Goal: Transaction & Acquisition: Purchase product/service

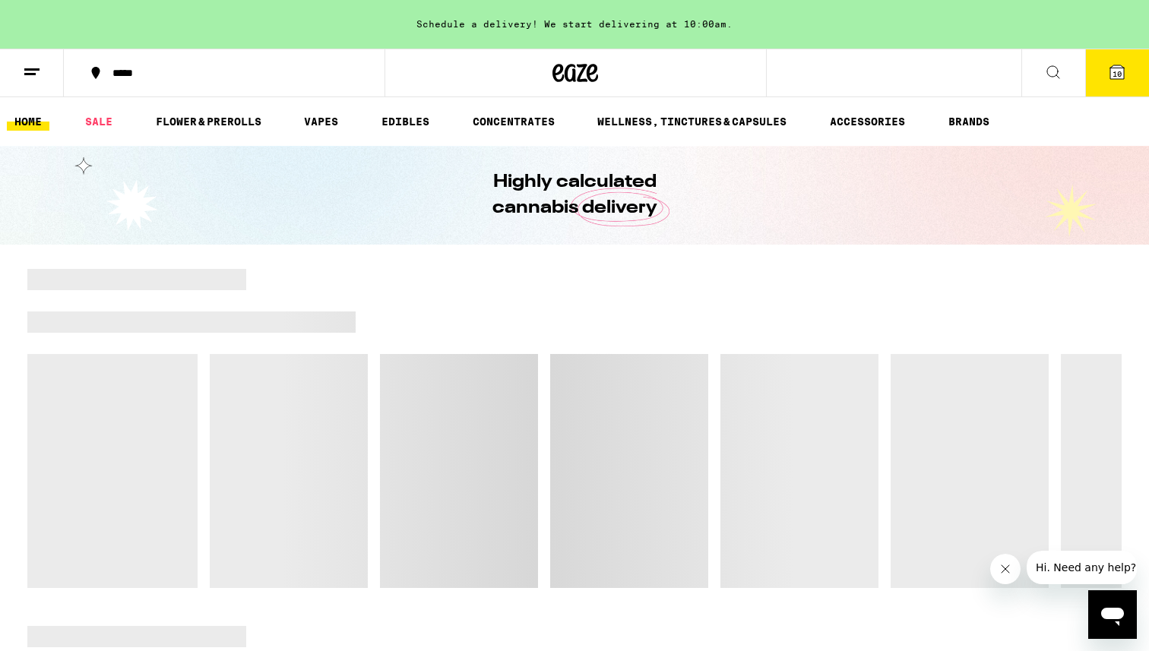
click at [819, 71] on icon at bounding box center [1117, 72] width 18 height 18
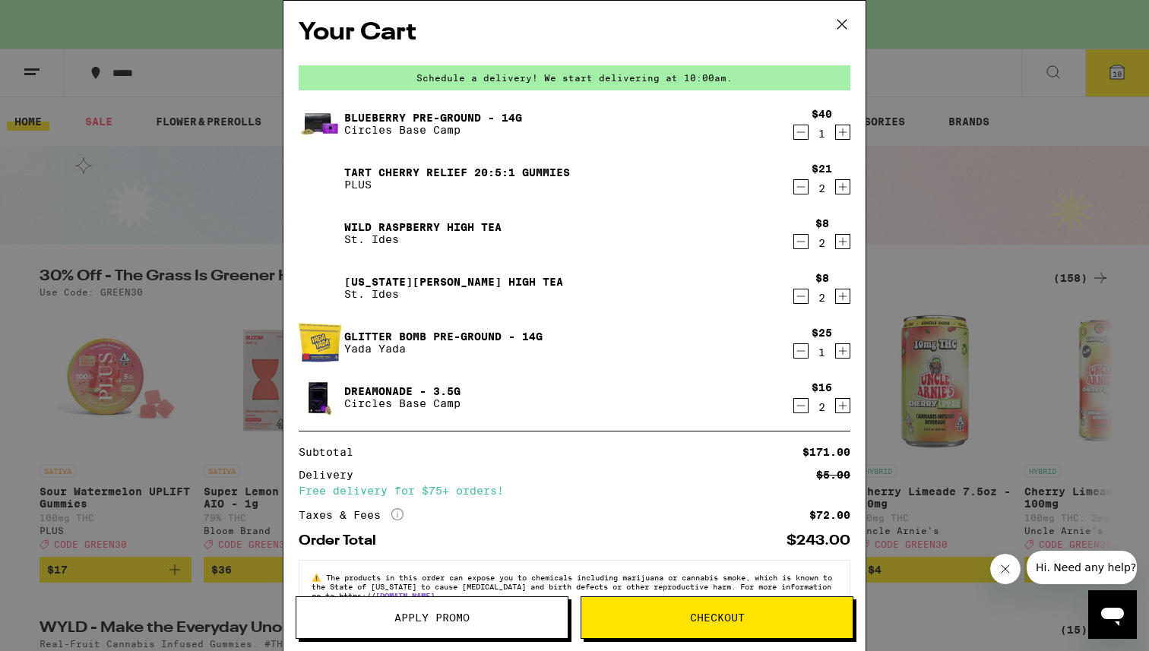
click at [423, 406] on span "Apply Promo" at bounding box center [431, 618] width 75 height 11
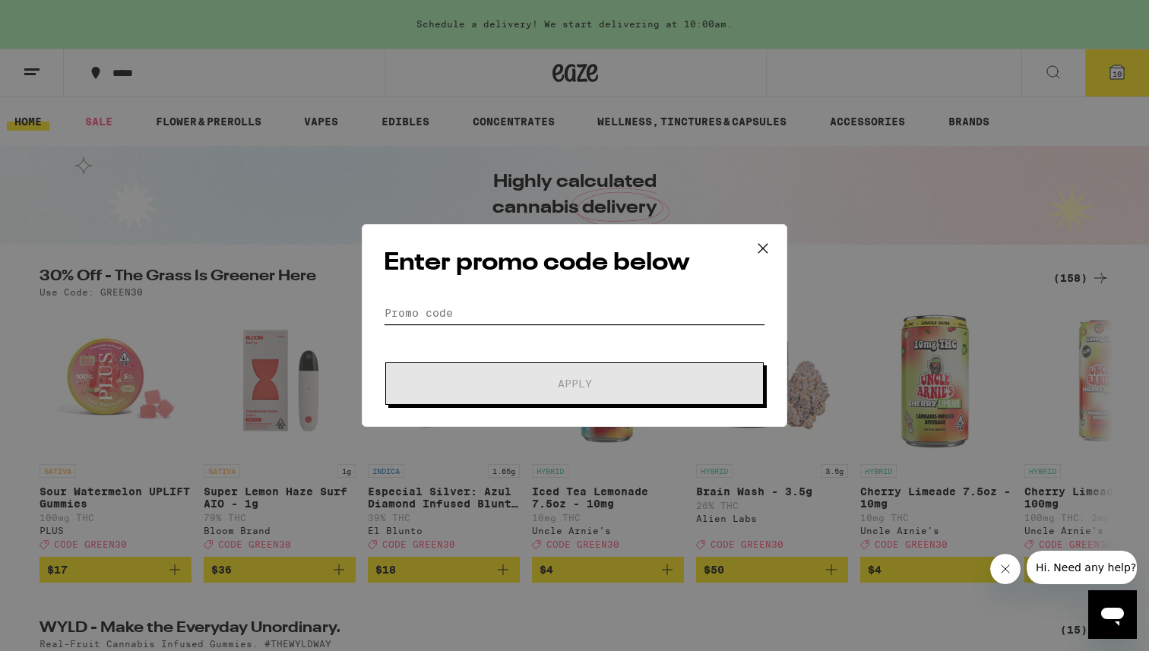
click at [442, 311] on input "Promo Code" at bounding box center [575, 313] width 382 height 23
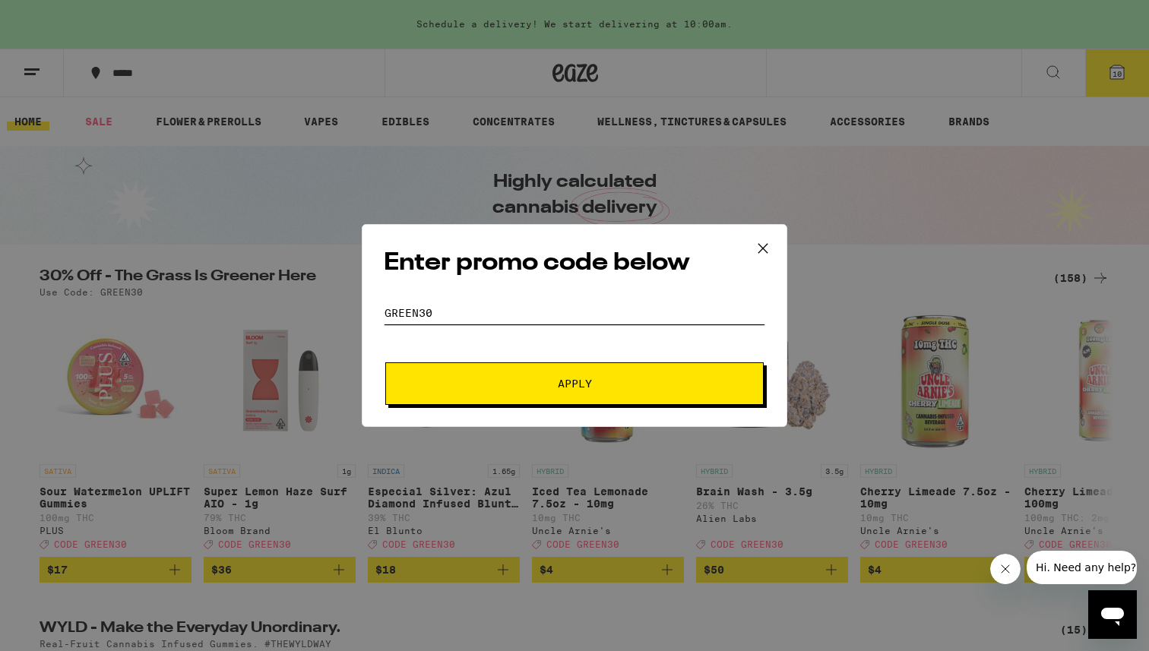
type input "GREEN30"
click at [568, 380] on span "Apply" at bounding box center [575, 383] width 34 height 11
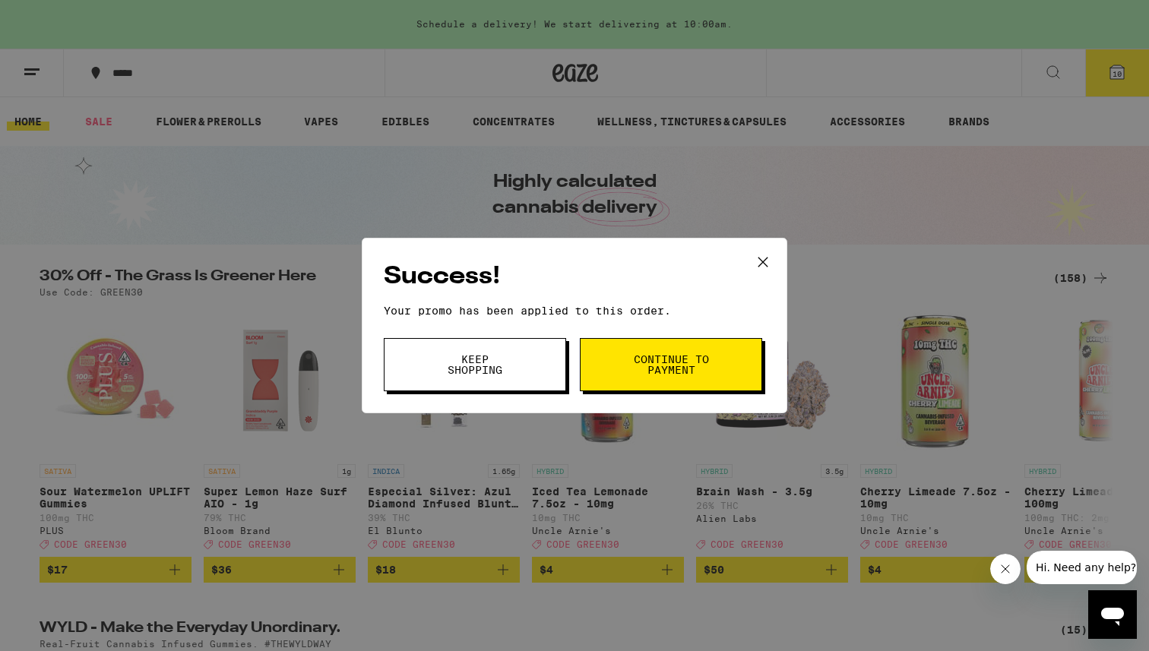
click at [479, 371] on span "Keep Shopping" at bounding box center [475, 364] width 78 height 21
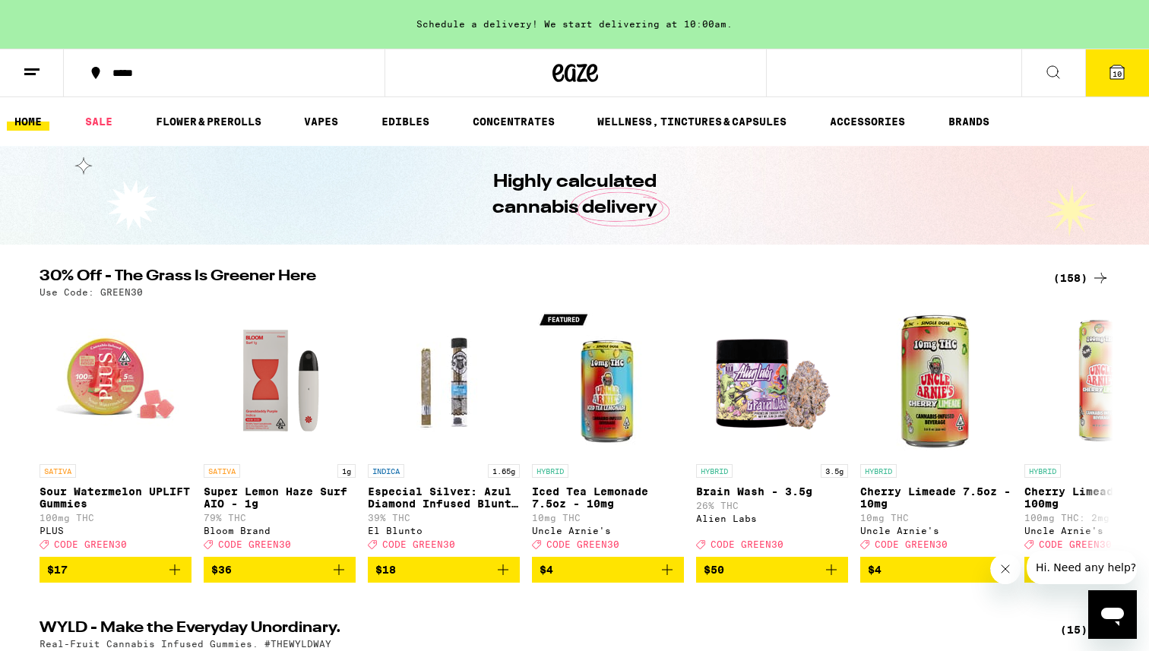
click at [819, 65] on icon at bounding box center [1117, 72] width 18 height 18
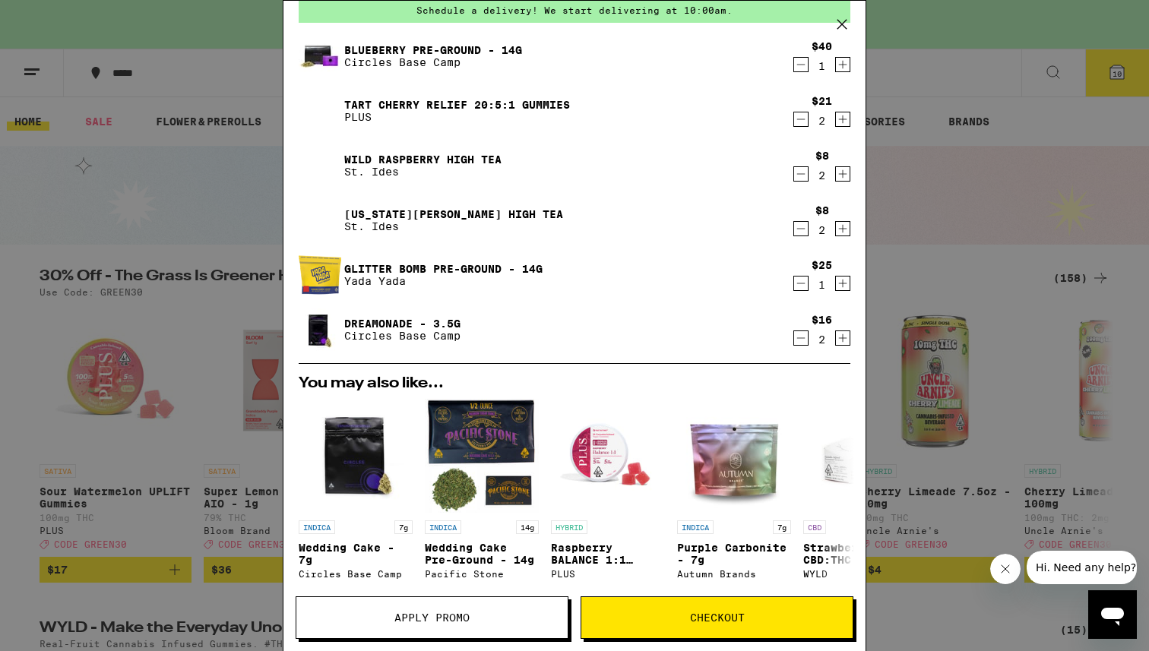
scroll to position [69, 0]
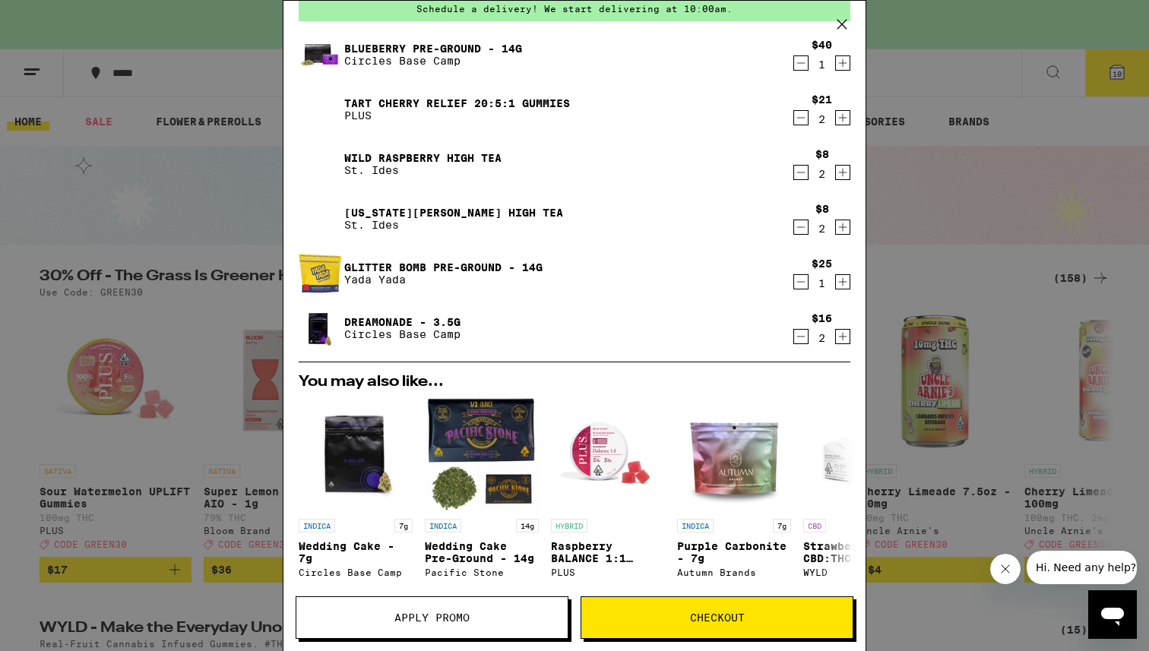
click at [819, 30] on icon at bounding box center [842, 24] width 23 height 23
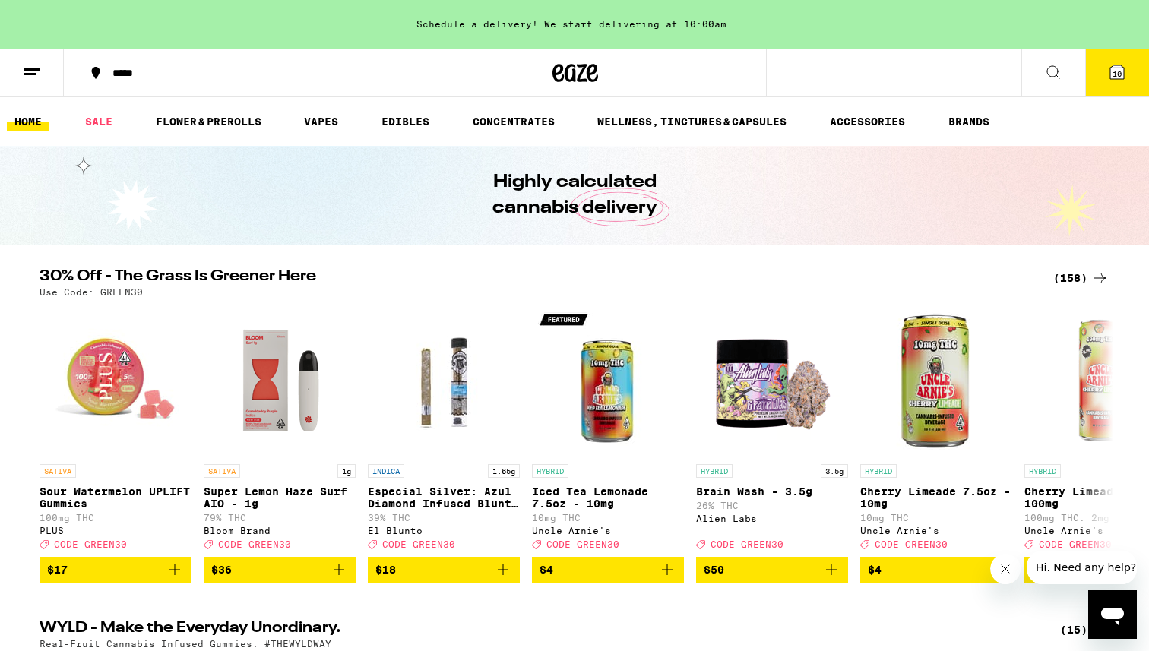
click at [819, 275] on div "(158)" at bounding box center [1081, 278] width 56 height 18
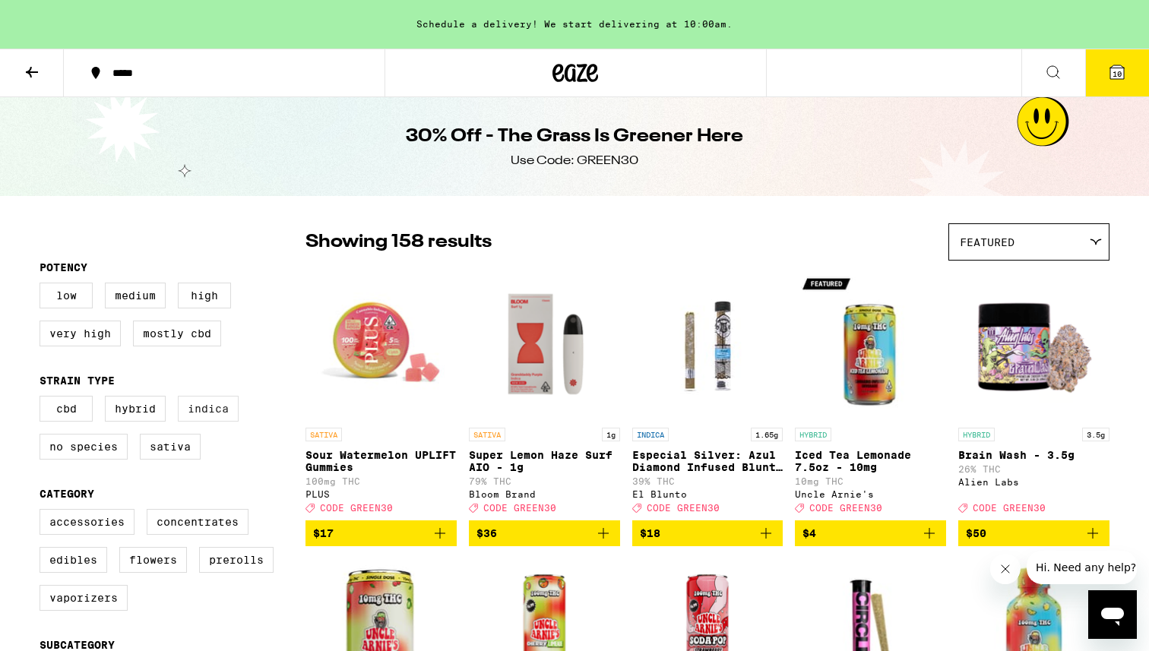
click at [215, 406] on label "Indica" at bounding box center [208, 409] width 61 height 26
click at [43, 399] on input "Indica" at bounding box center [43, 398] width 1 height 1
checkbox input "true"
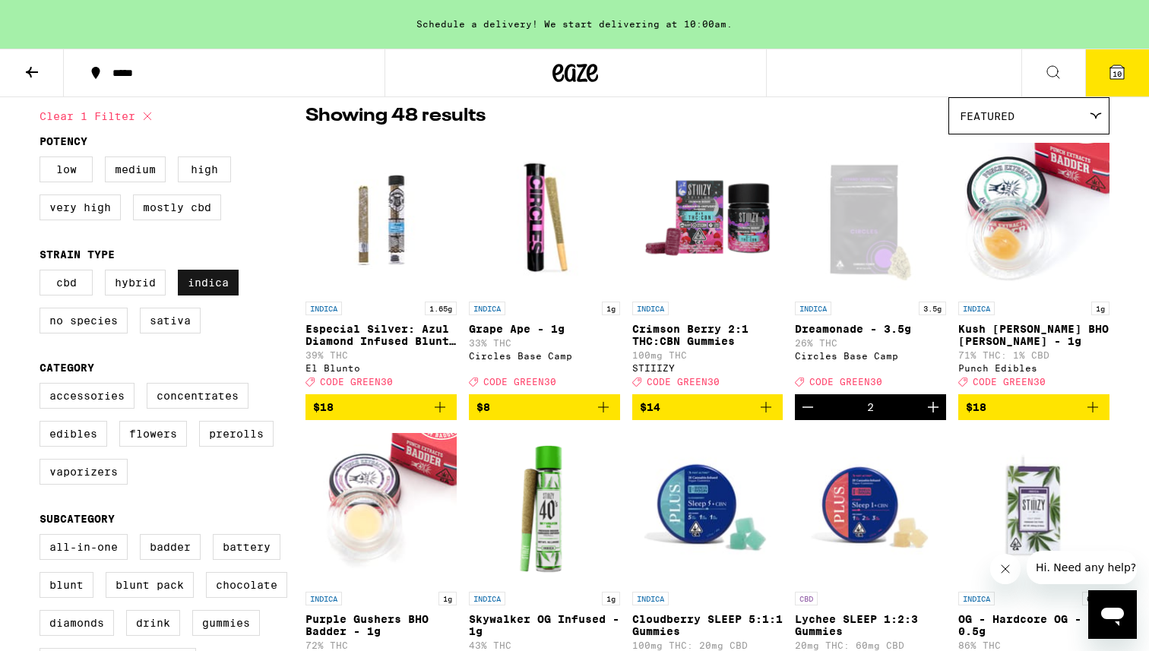
scroll to position [135, 0]
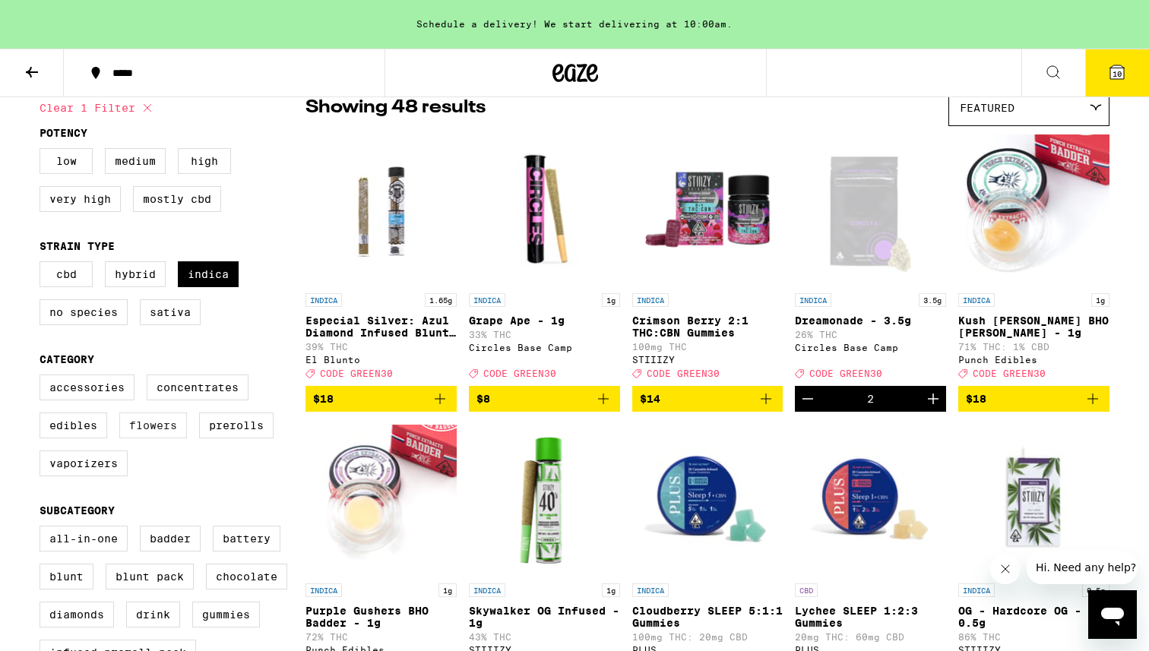
click at [157, 406] on label "Flowers" at bounding box center [153, 426] width 68 height 26
click at [43, 378] on input "Flowers" at bounding box center [43, 377] width 1 height 1
checkbox input "true"
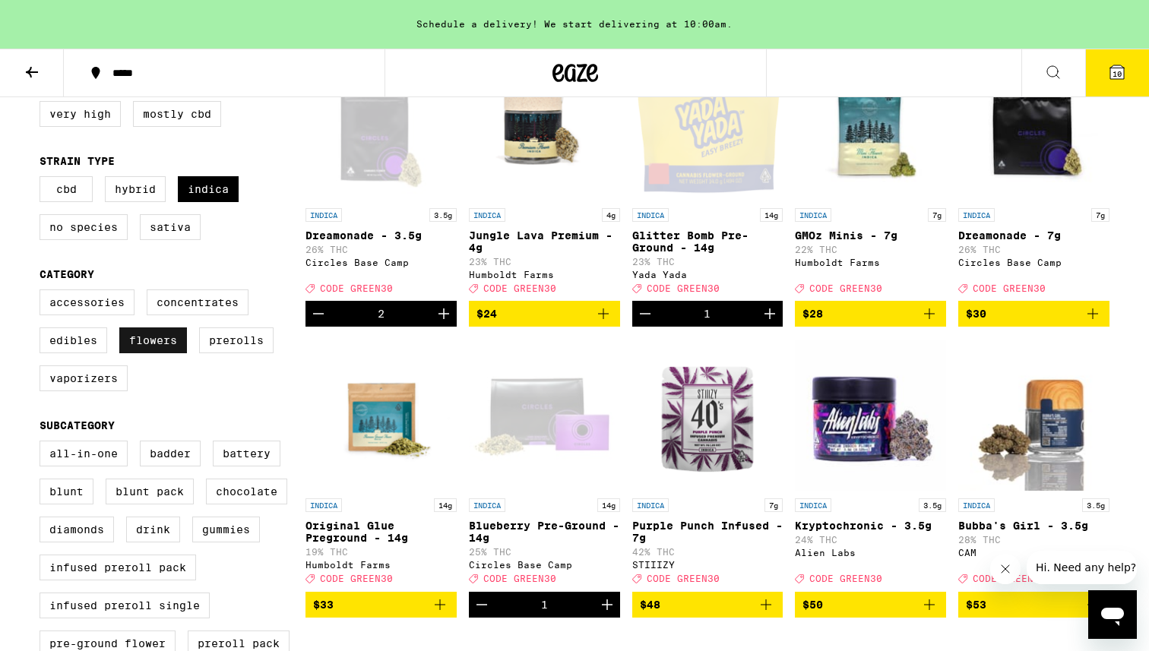
scroll to position [227, 0]
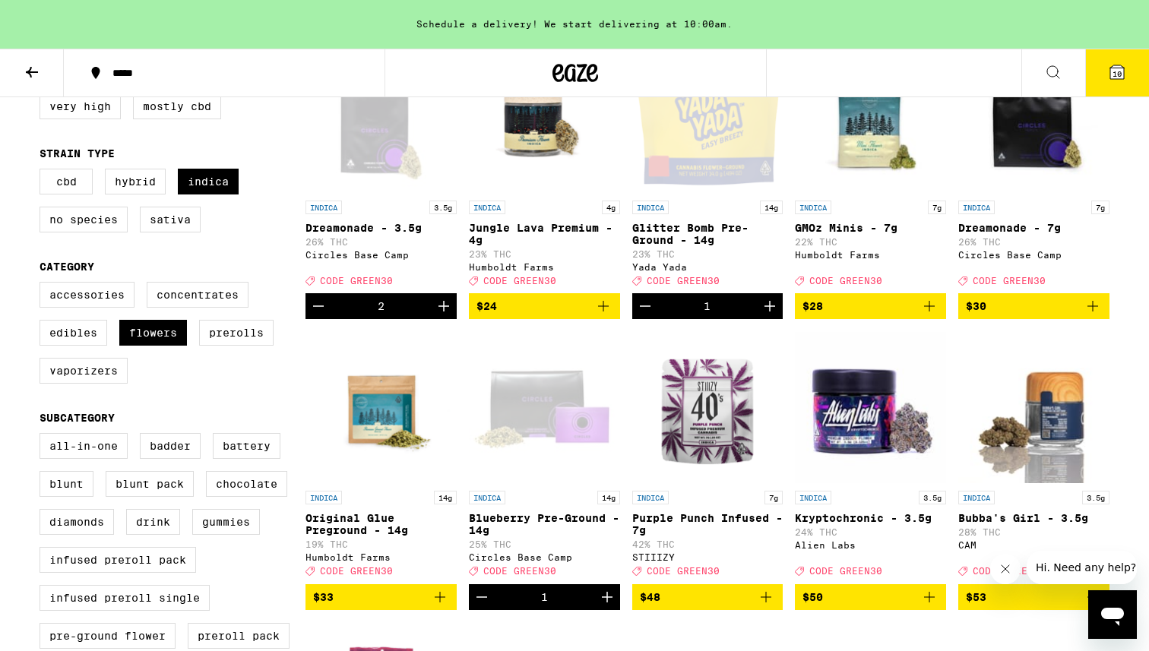
click at [320, 315] on icon "Decrement" at bounding box center [318, 306] width 18 height 18
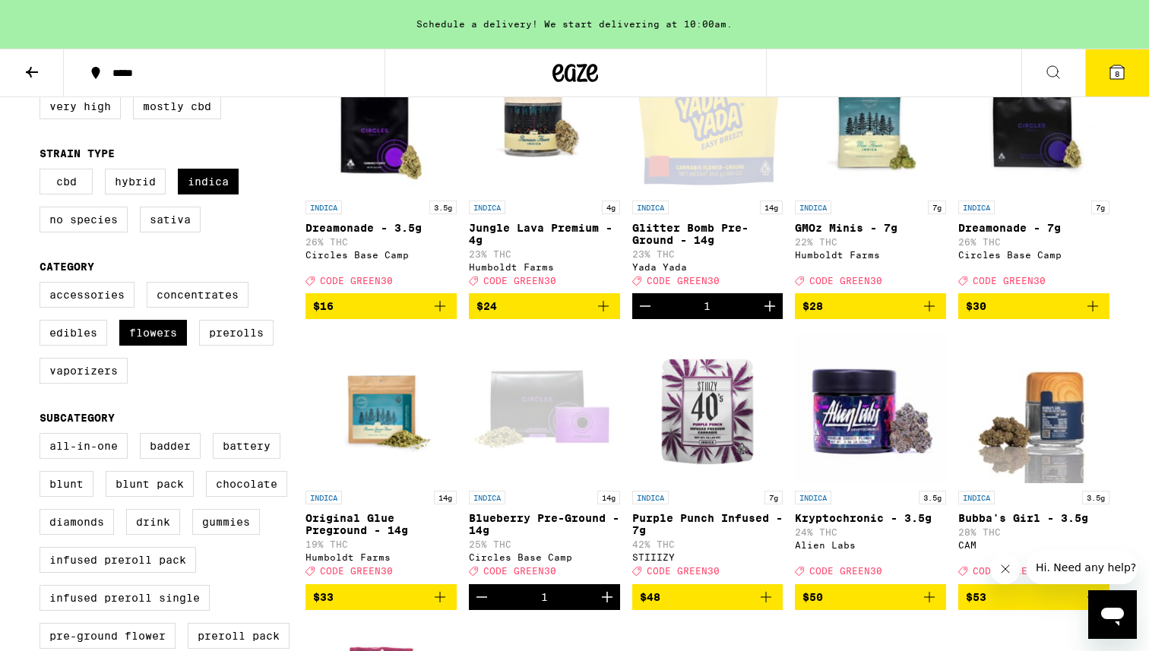
click at [819, 312] on icon "Add to bag" at bounding box center [1093, 306] width 11 height 11
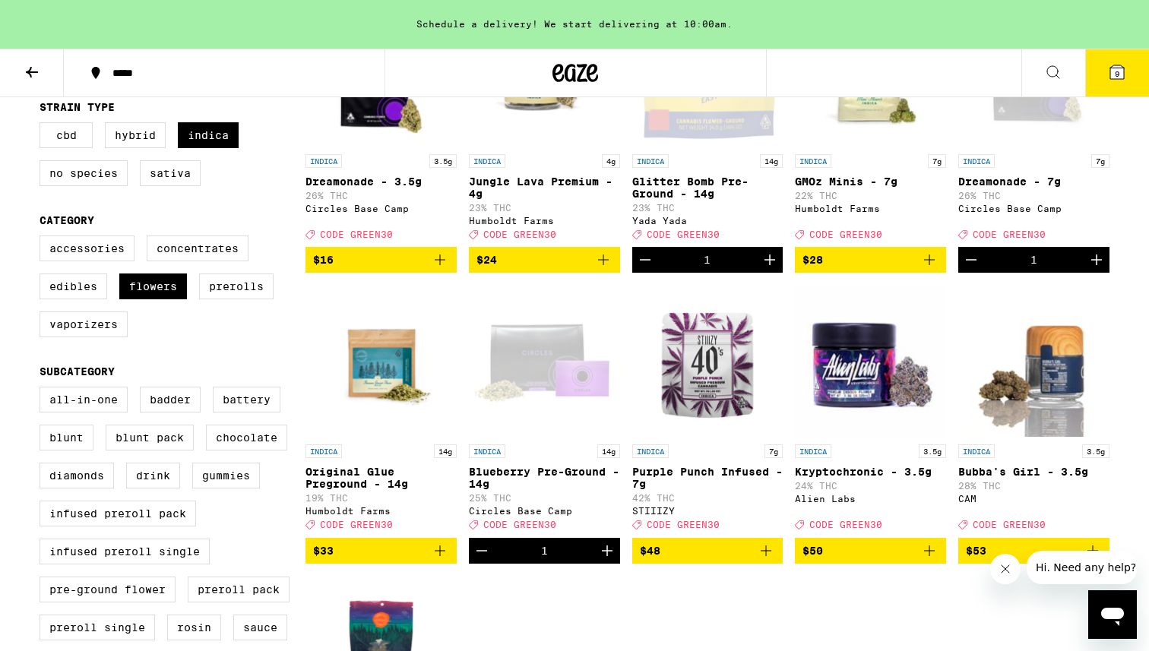
scroll to position [276, 0]
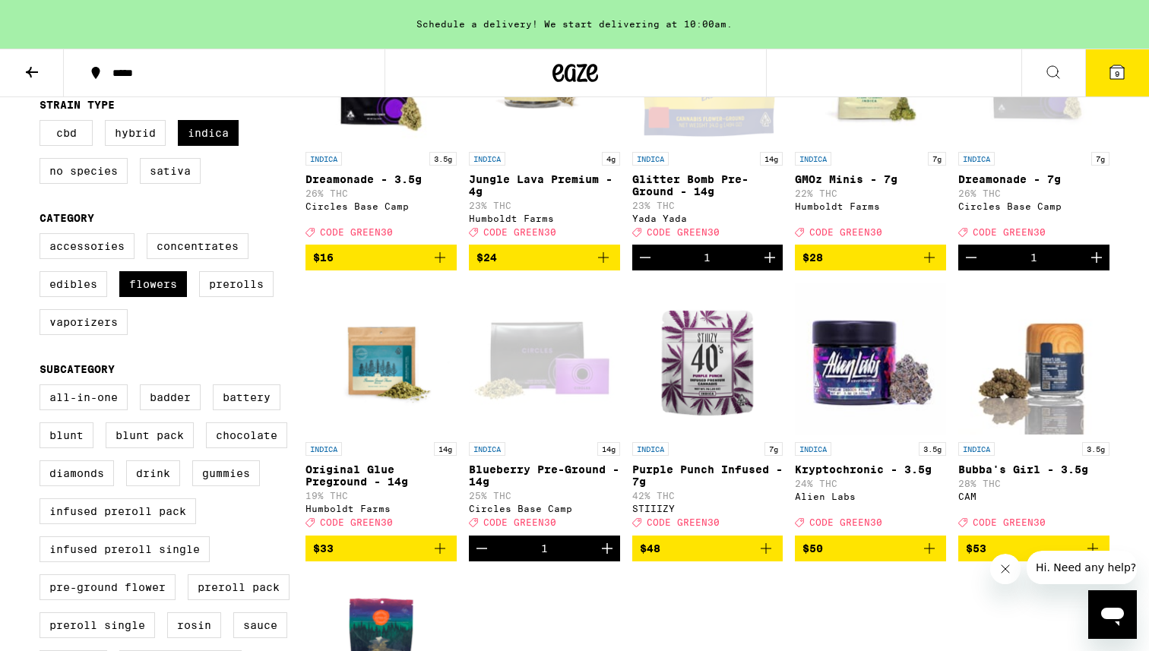
click at [641, 260] on icon "Decrement" at bounding box center [645, 258] width 18 height 18
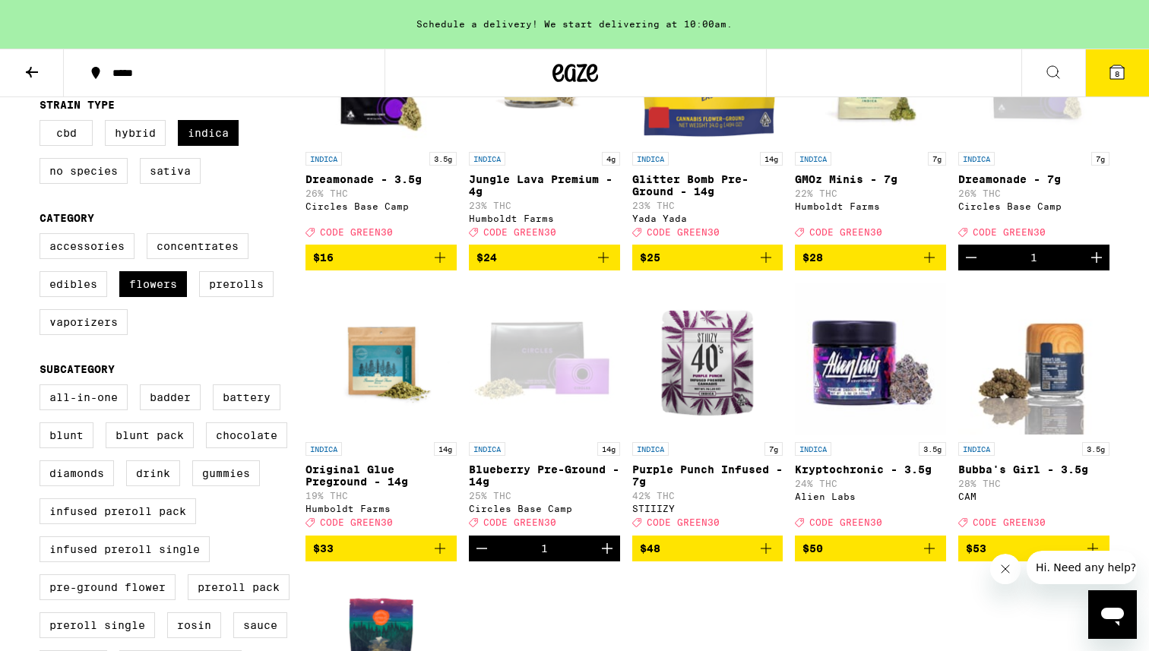
click at [819, 79] on button "8" at bounding box center [1117, 72] width 64 height 47
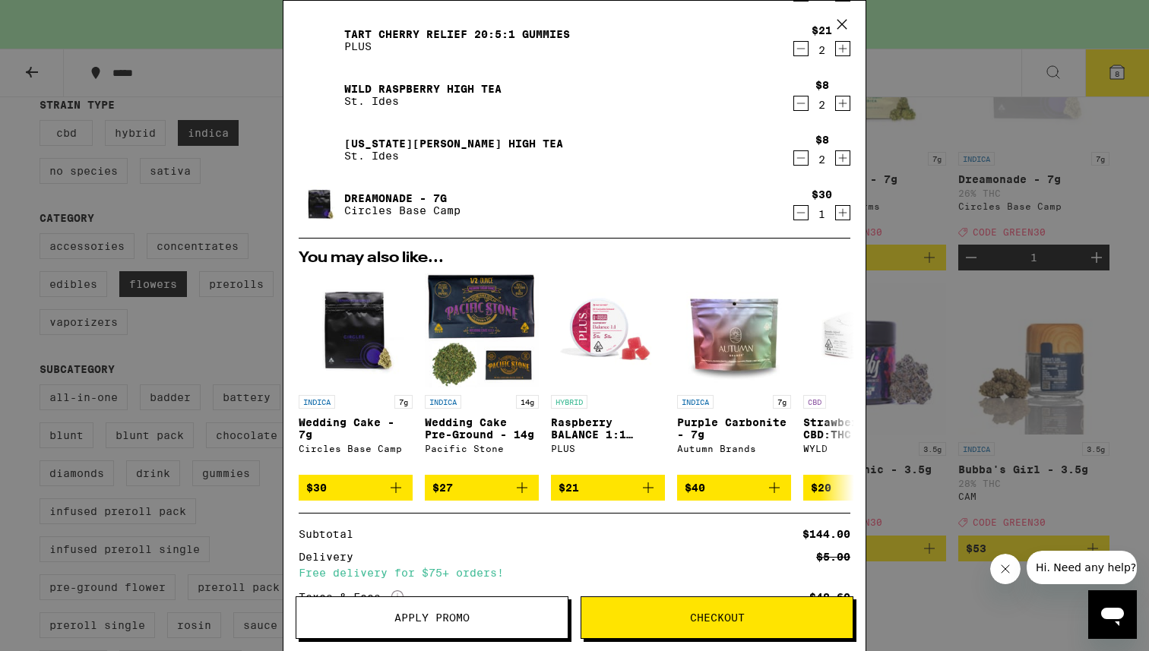
scroll to position [289, 0]
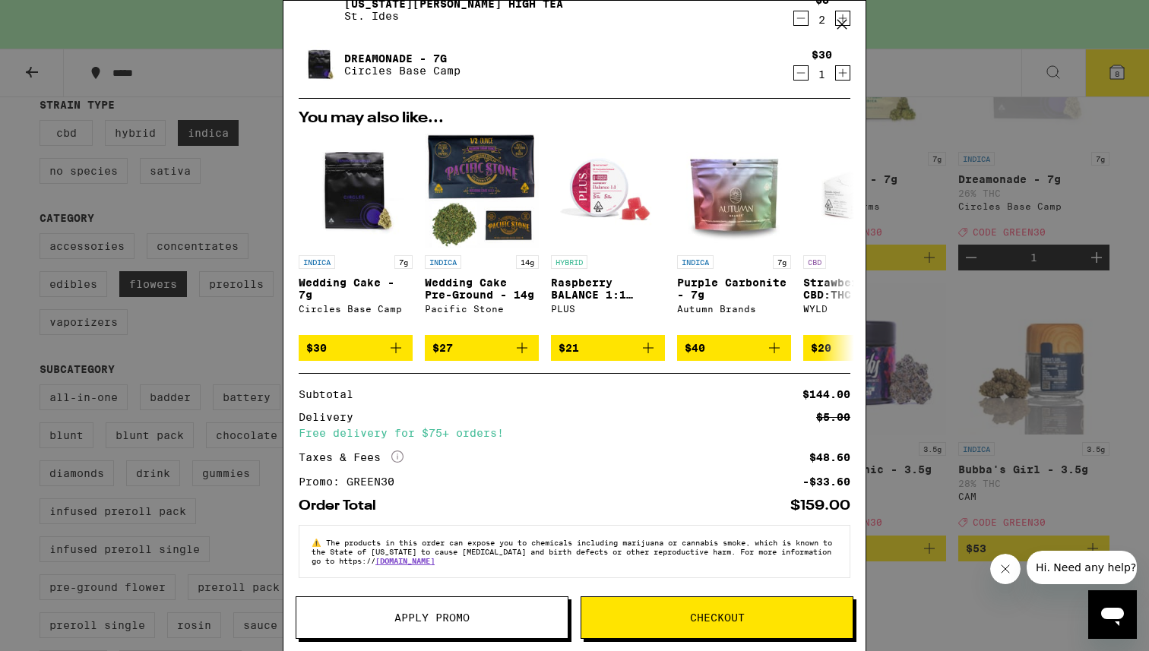
click at [737, 406] on span "Checkout" at bounding box center [717, 618] width 55 height 11
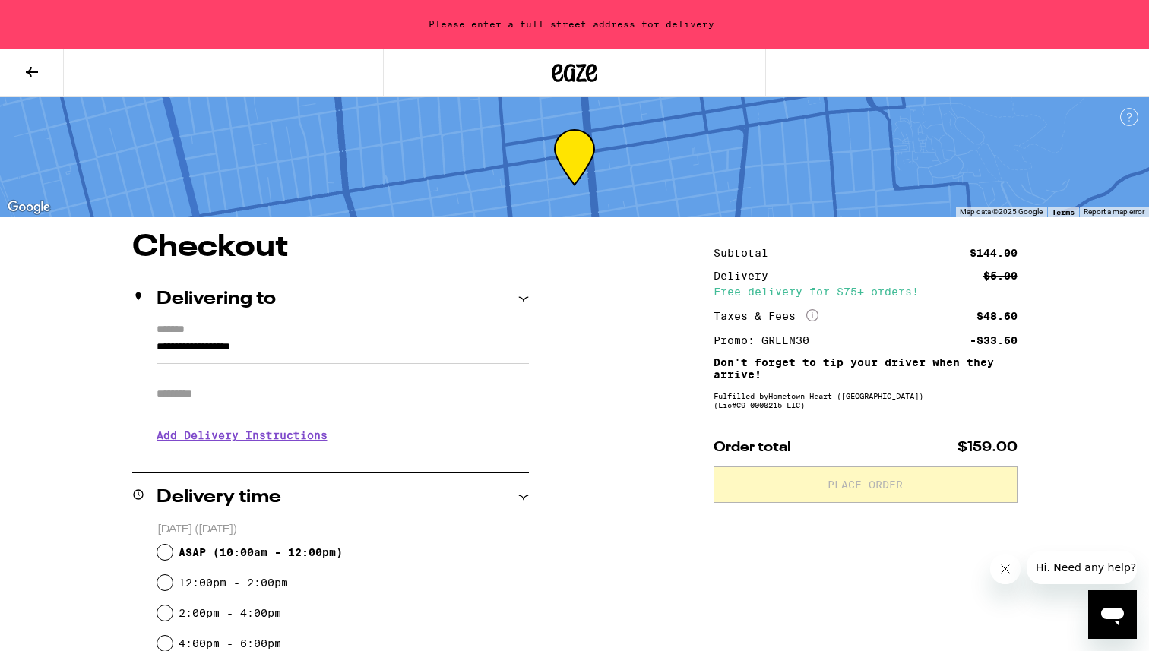
drag, startPoint x: 325, startPoint y: 347, endPoint x: 141, endPoint y: 347, distance: 183.2
click at [141, 347] on div "**********" at bounding box center [330, 389] width 397 height 131
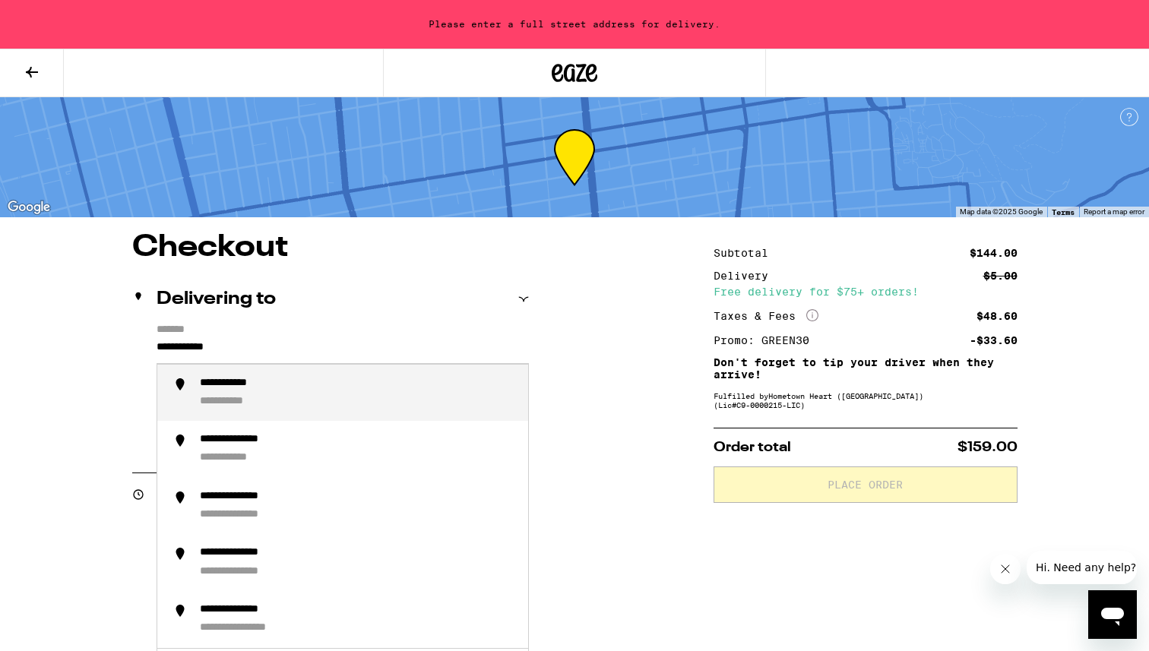
click at [230, 388] on div "**********" at bounding box center [241, 384] width 83 height 14
type input "**********"
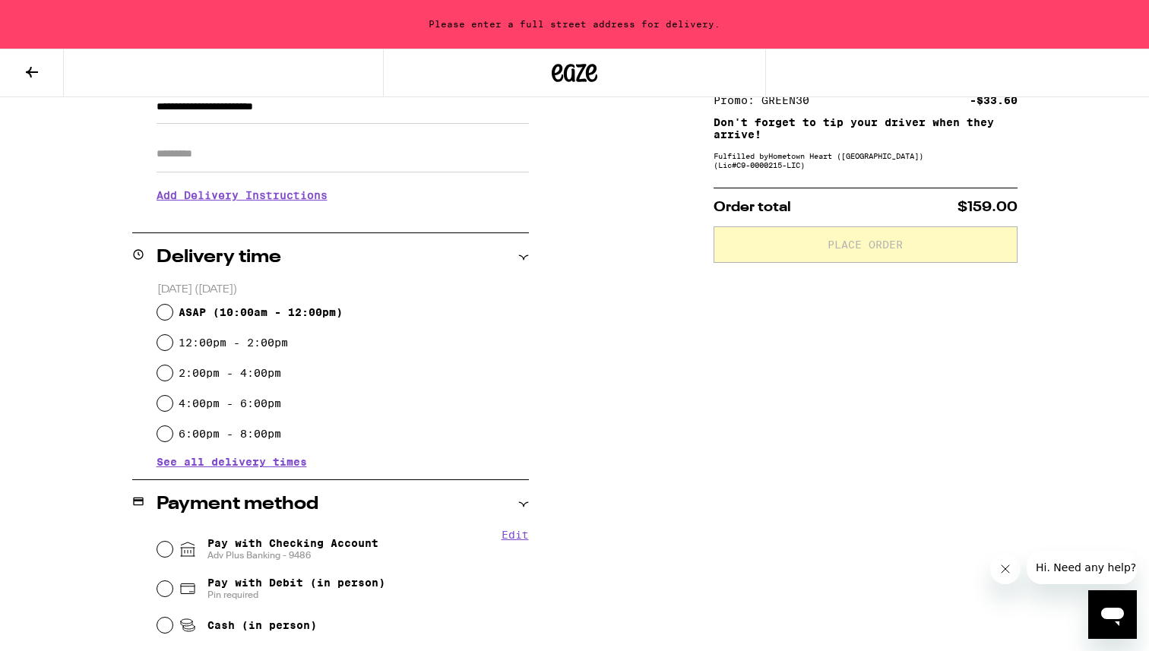
scroll to position [242, 0]
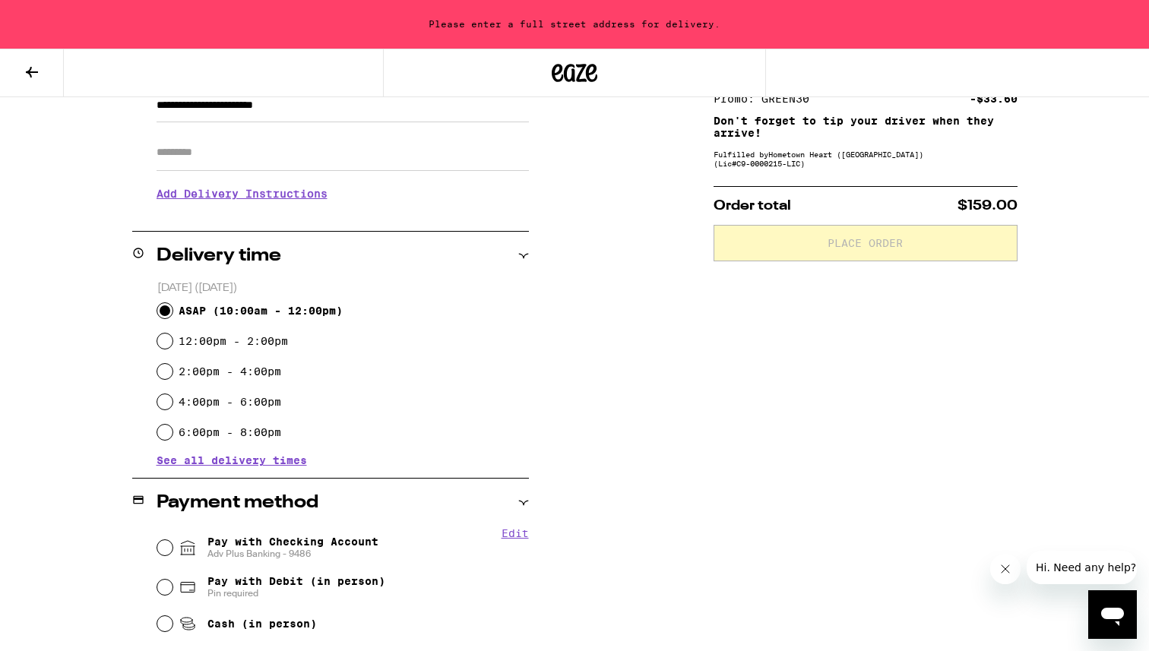
click at [164, 309] on input "ASAP ( 10:00am - 12:00pm )" at bounding box center [164, 310] width 15 height 15
radio input "true"
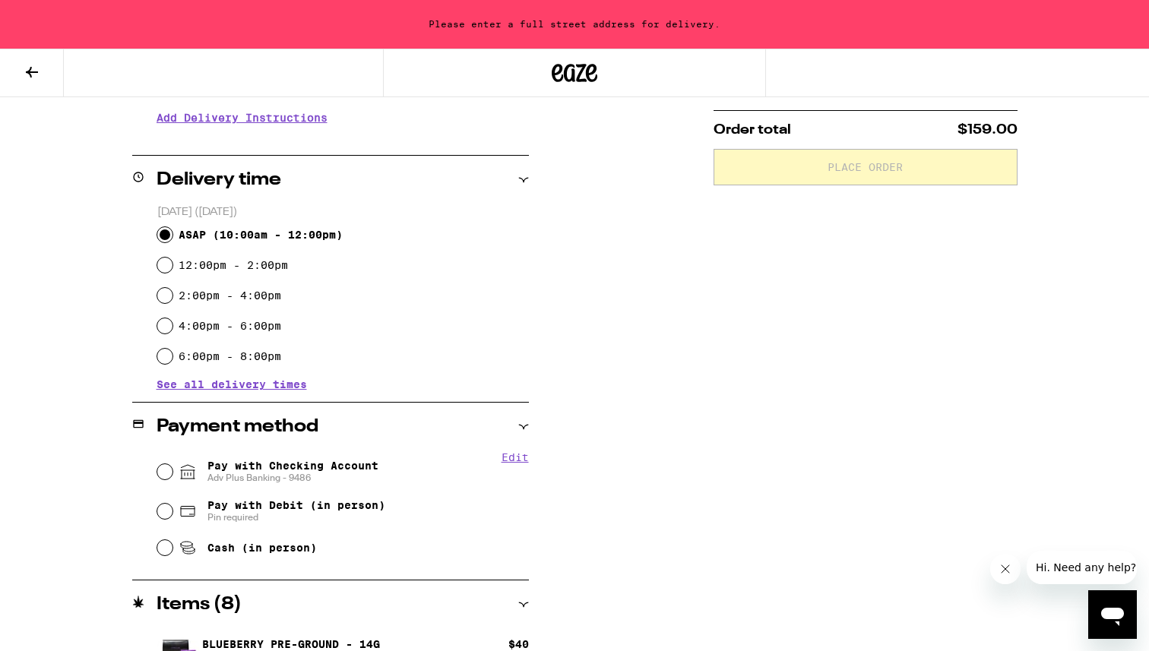
scroll to position [348, 0]
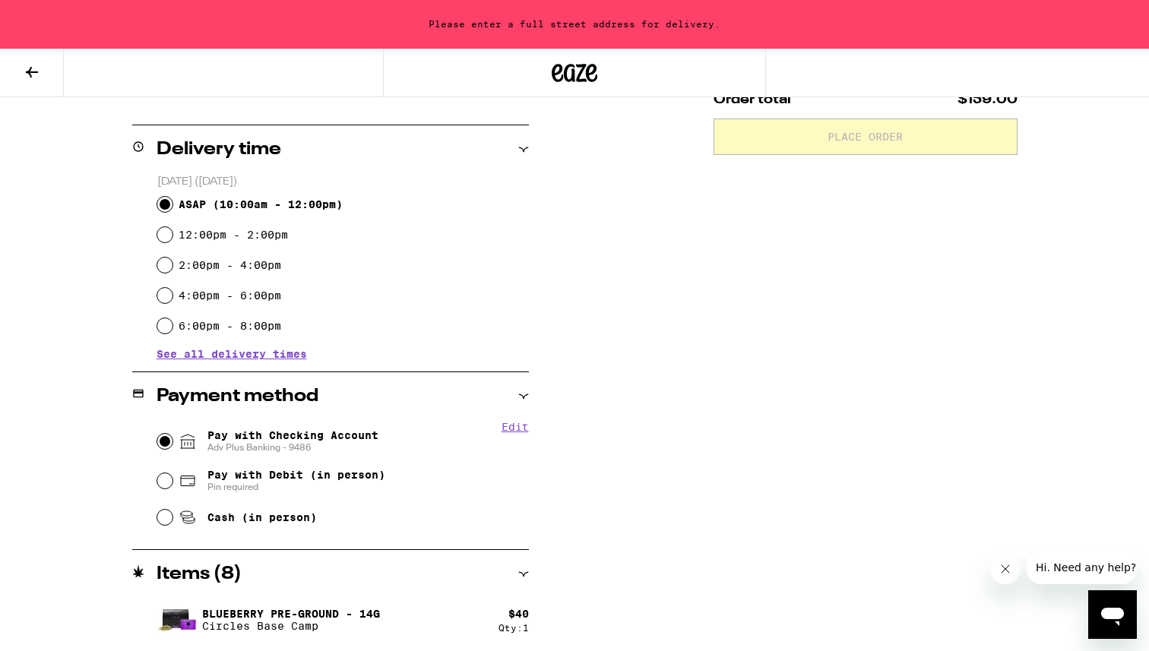
click at [164, 406] on input "Pay with Checking Account Adv Plus Banking - 9486" at bounding box center [164, 441] width 15 height 15
radio input "true"
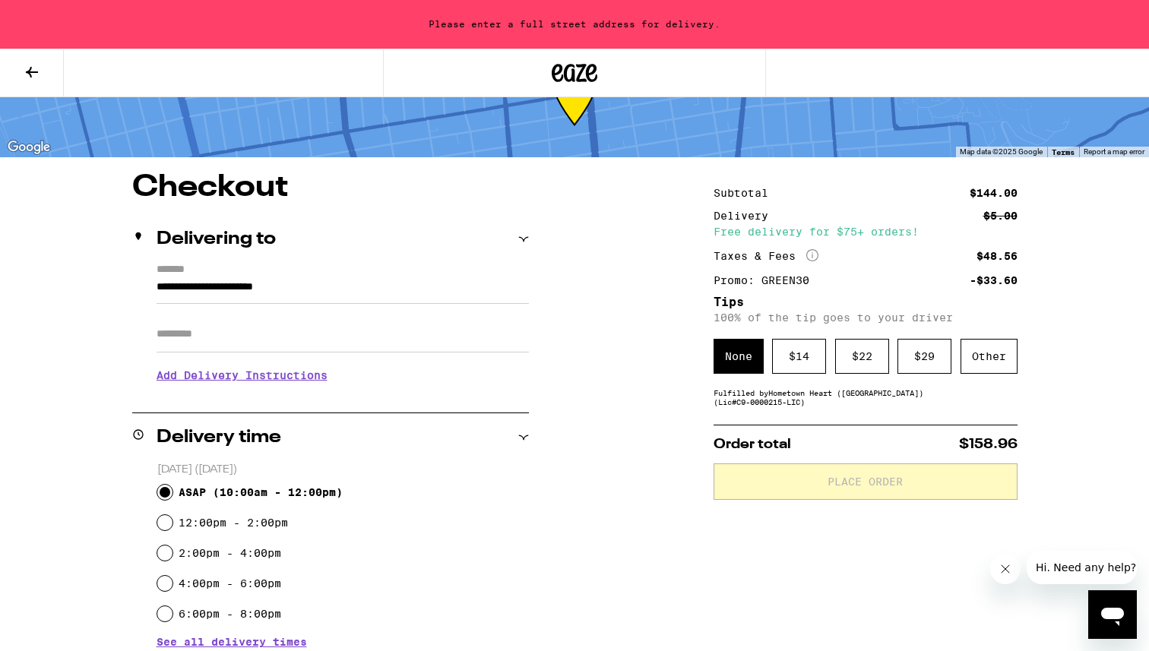
scroll to position [0, 0]
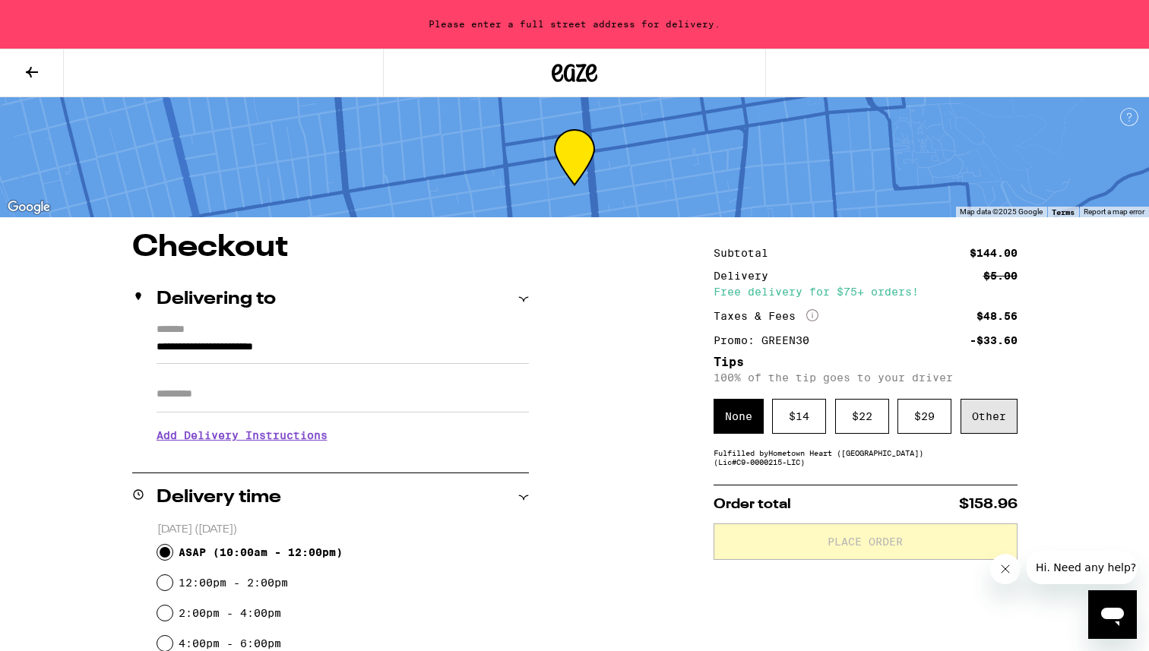
click at [819, 406] on div "Other" at bounding box center [989, 416] width 57 height 35
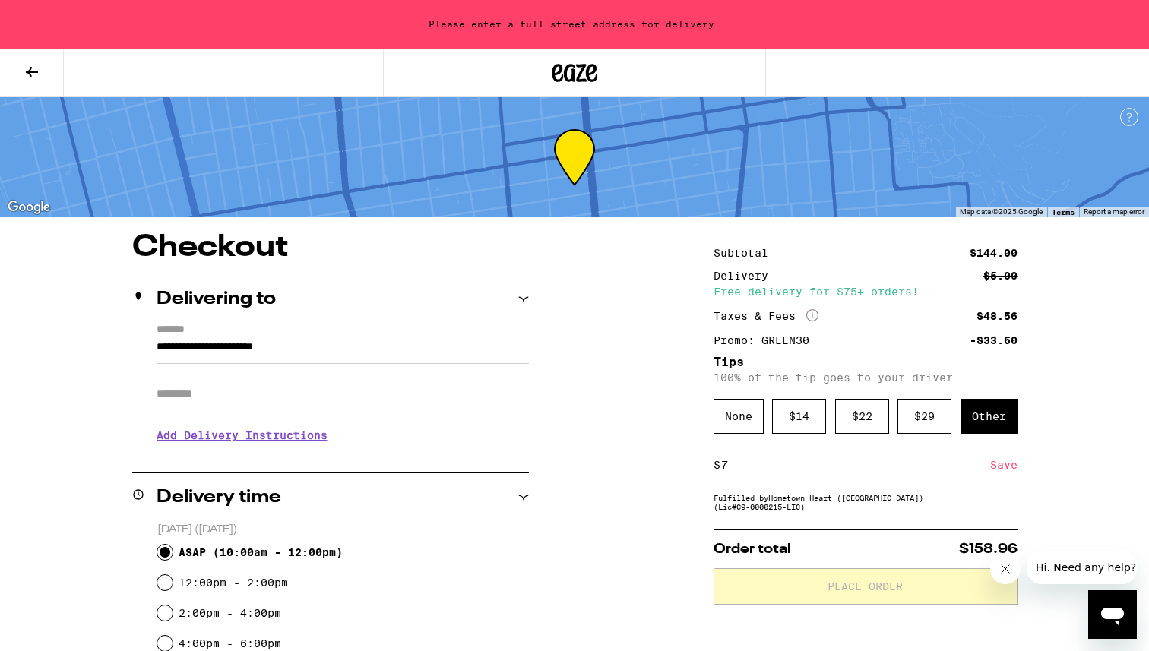
type input "7"
click at [819, 406] on div "Save" at bounding box center [1003, 464] width 27 height 33
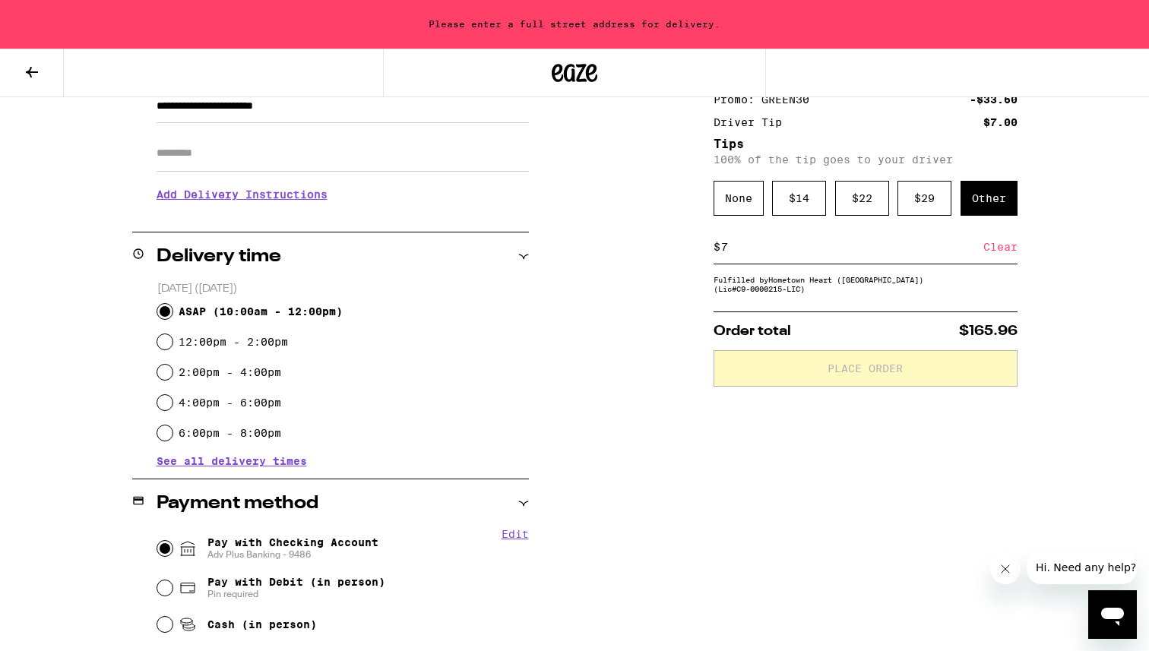
scroll to position [249, 0]
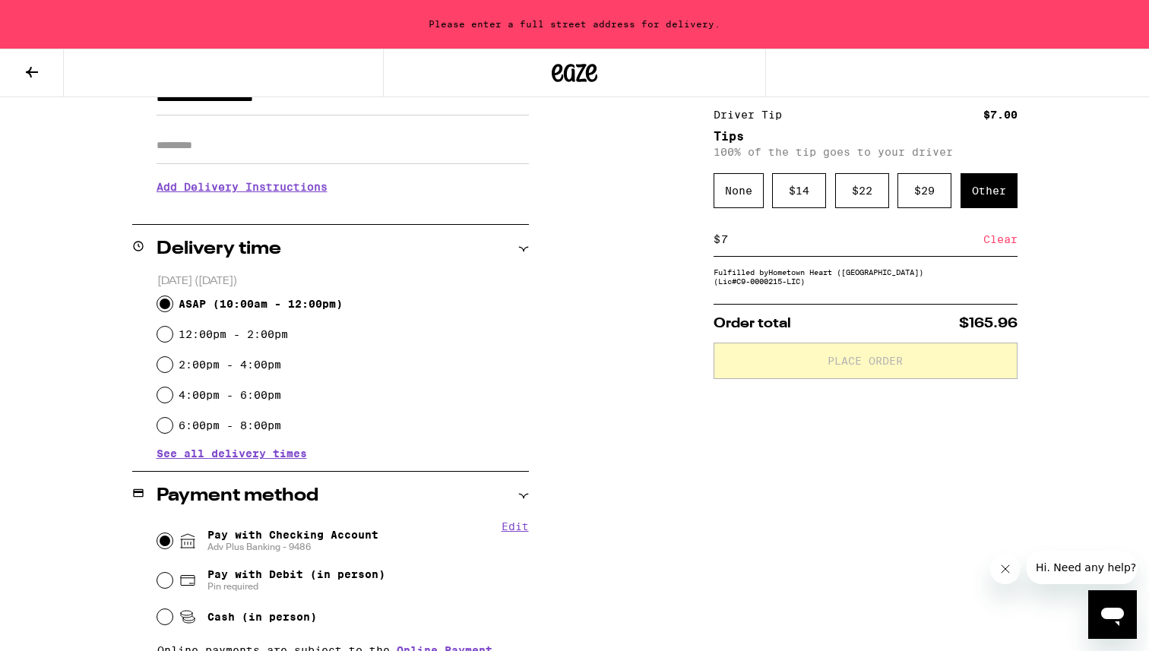
click at [819, 254] on div "$ 7 Clear" at bounding box center [866, 240] width 304 height 34
click at [743, 236] on div "$ 7 Clear" at bounding box center [866, 240] width 304 height 34
click at [734, 245] on input "7" at bounding box center [852, 240] width 263 height 14
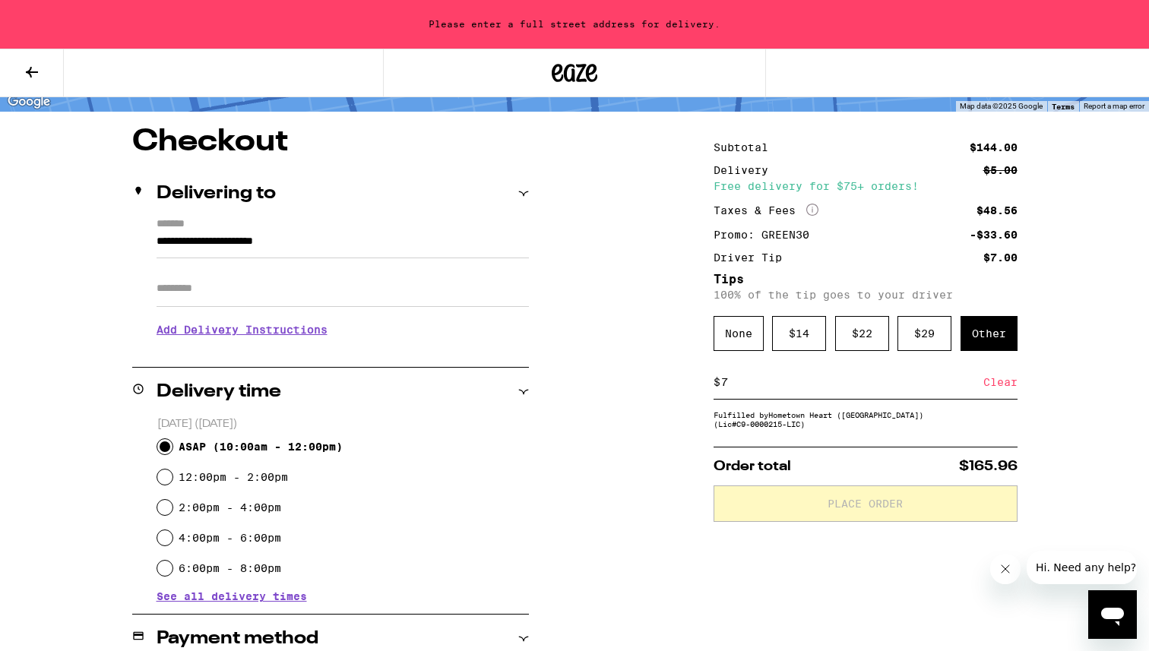
scroll to position [116, 0]
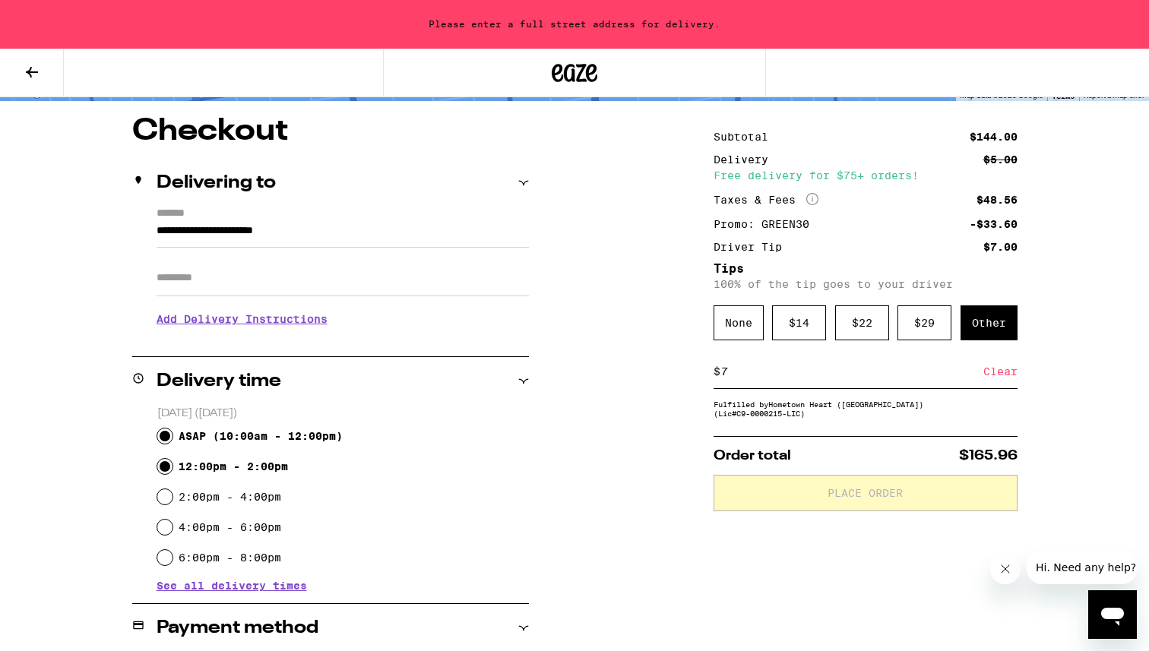
click at [166, 406] on input "12:00pm - 2:00pm" at bounding box center [164, 466] width 15 height 15
radio input "true"
click at [163, 406] on input "ASAP ( 10:00am - 12:00pm )" at bounding box center [164, 436] width 15 height 15
radio input "true"
click at [819, 319] on div "Other" at bounding box center [989, 323] width 57 height 35
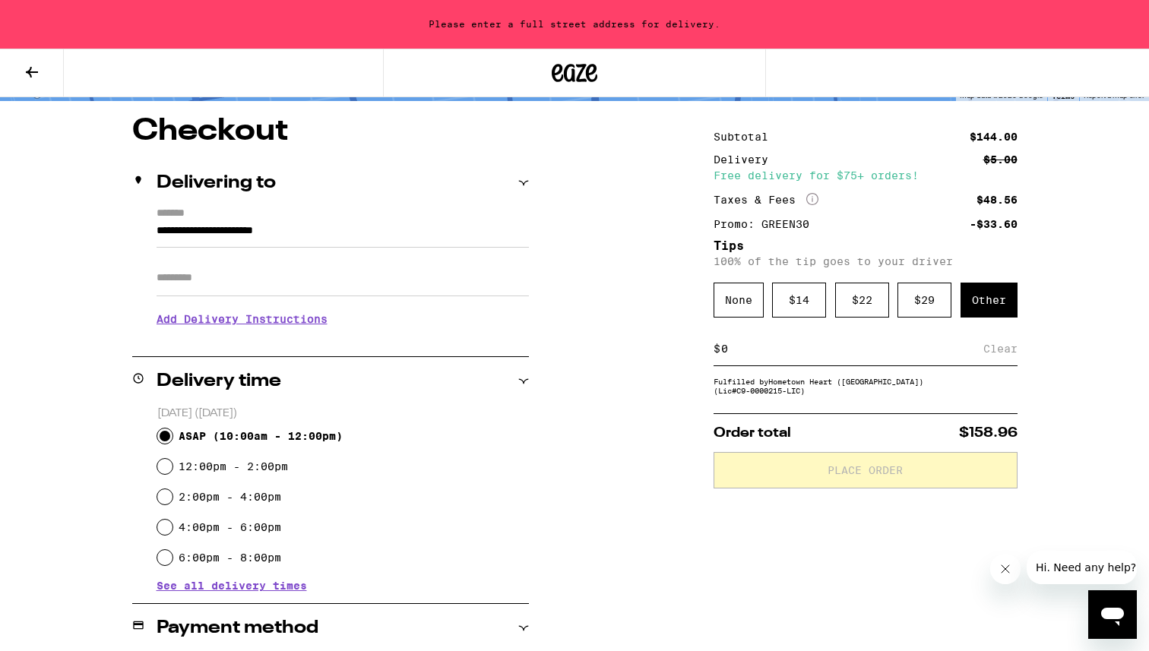
click at [758, 346] on input at bounding box center [852, 349] width 263 height 14
type input "7"
click at [819, 353] on div "Save" at bounding box center [1003, 348] width 27 height 33
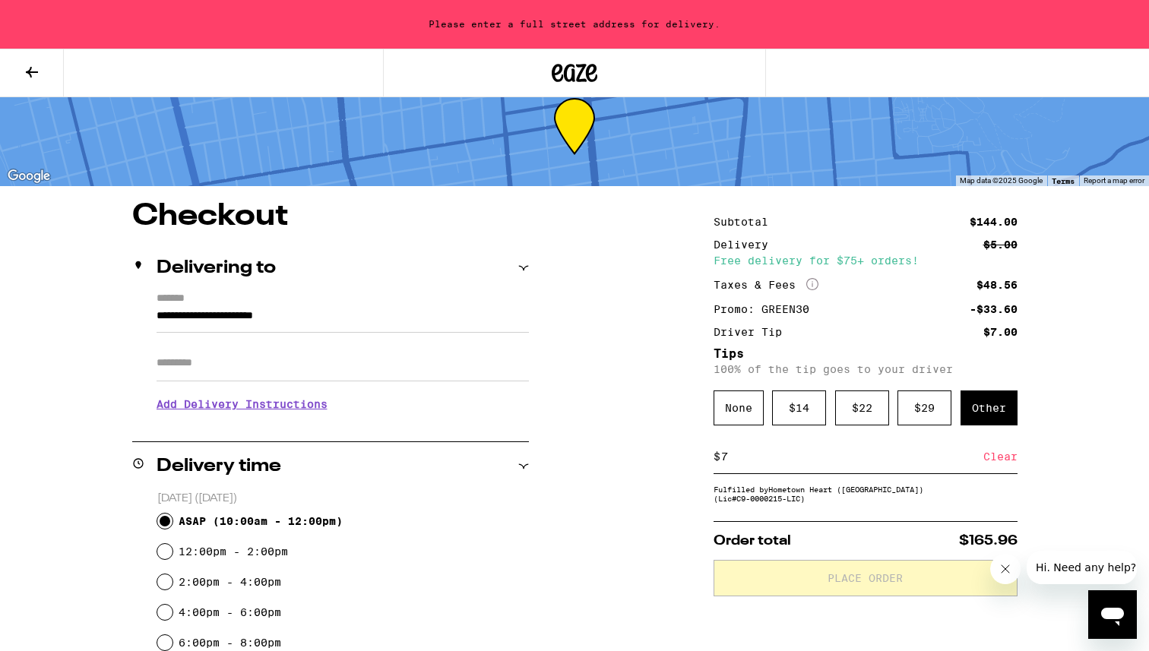
scroll to position [0, 0]
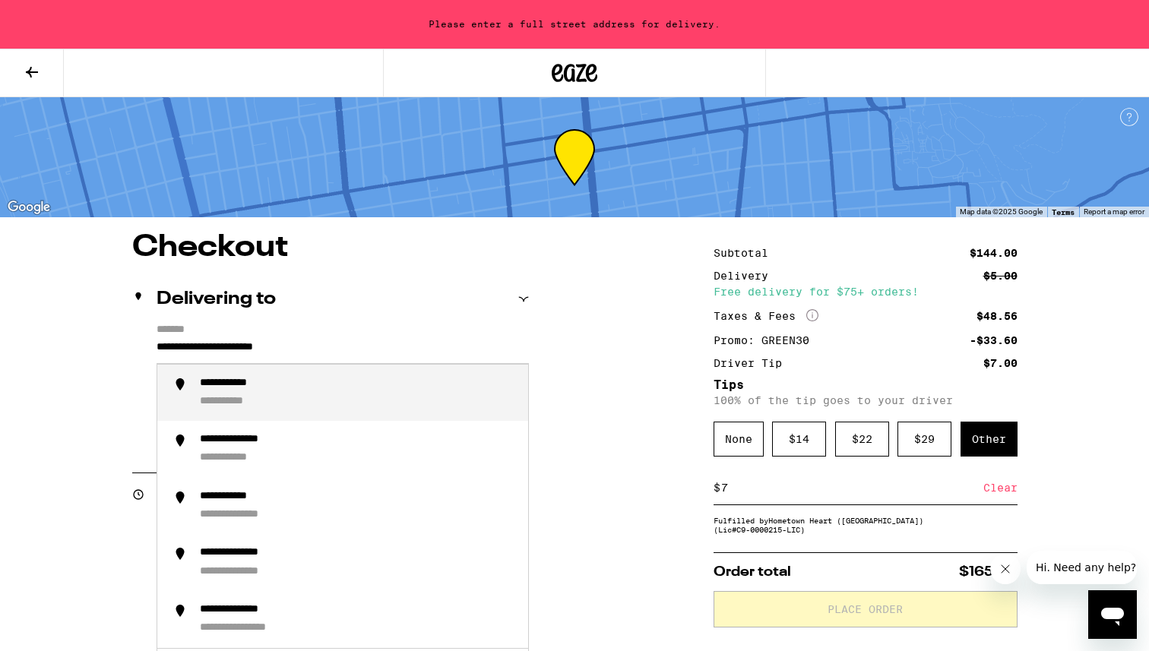
click at [360, 348] on input "**********" at bounding box center [343, 351] width 372 height 26
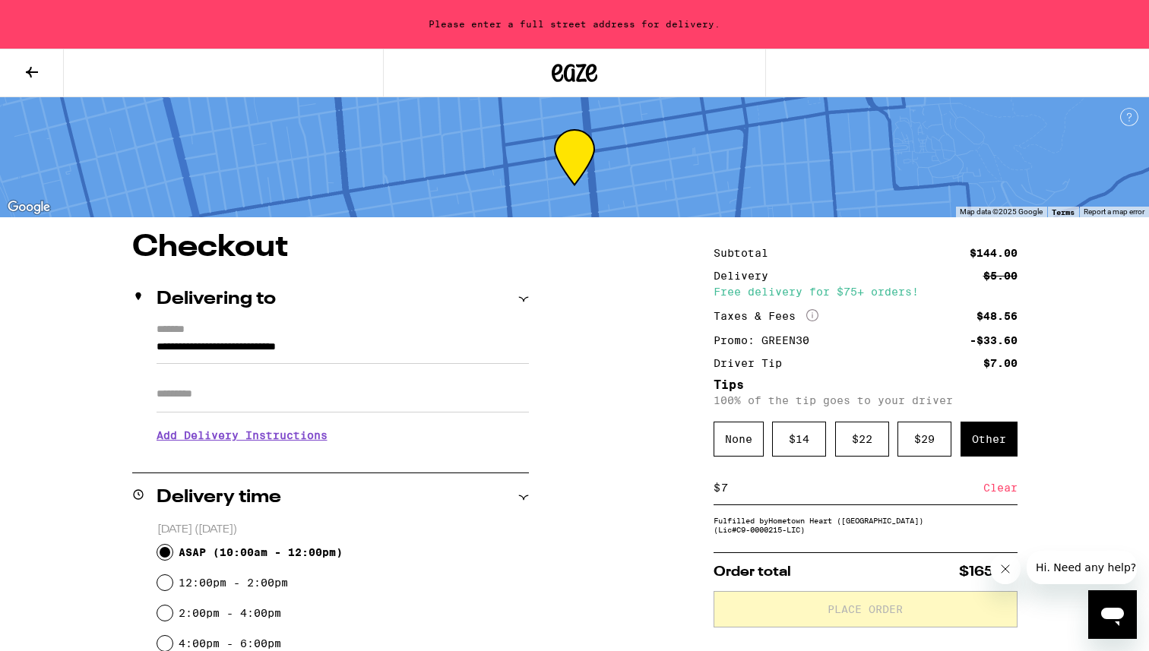
click at [348, 344] on input "**********" at bounding box center [343, 351] width 372 height 26
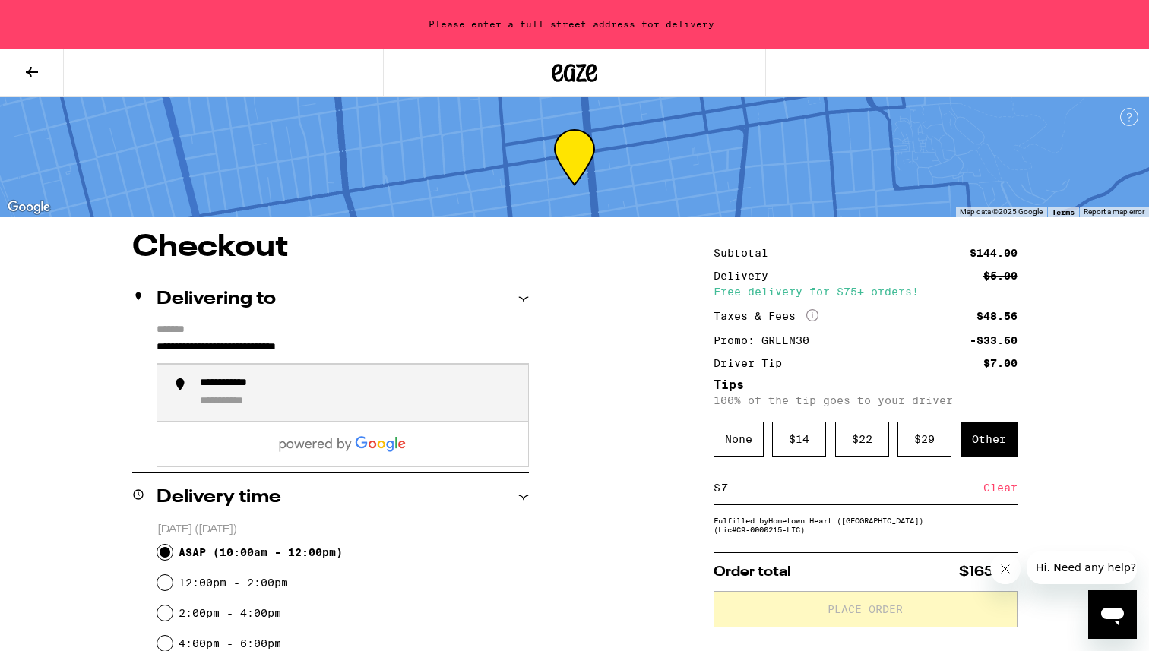
click at [176, 351] on input "**********" at bounding box center [343, 351] width 372 height 26
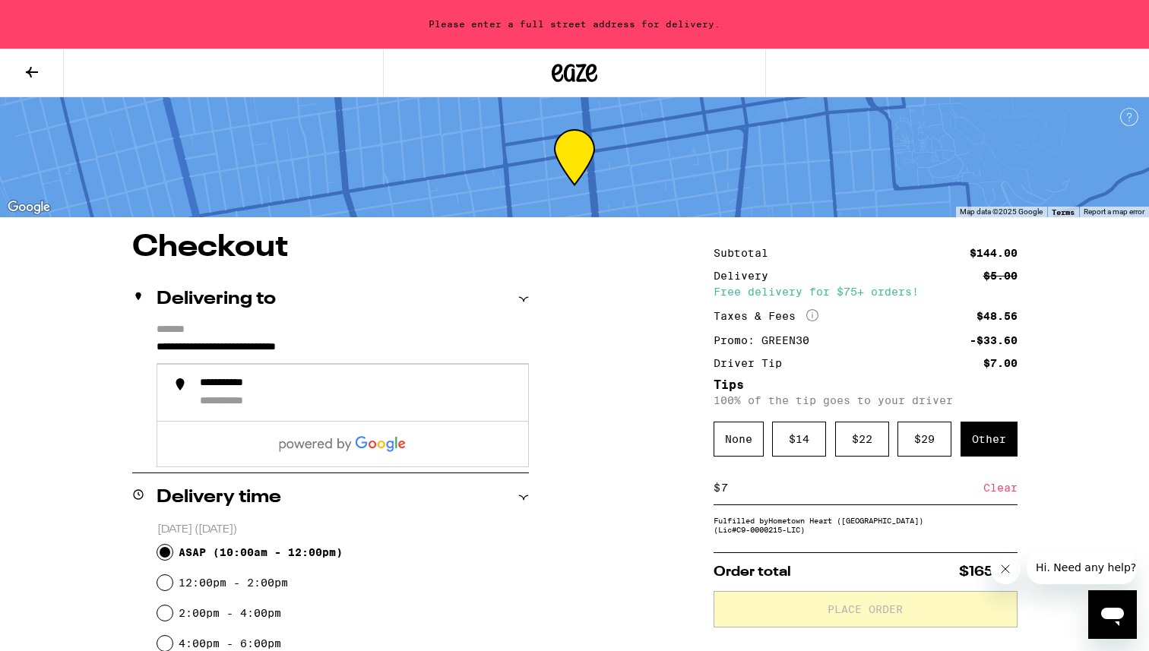
click at [285, 352] on input "**********" at bounding box center [343, 351] width 372 height 26
click at [366, 347] on input "**********" at bounding box center [343, 351] width 372 height 26
click at [417, 334] on label "*******" at bounding box center [343, 331] width 372 height 14
click at [417, 338] on input "**********" at bounding box center [343, 351] width 372 height 26
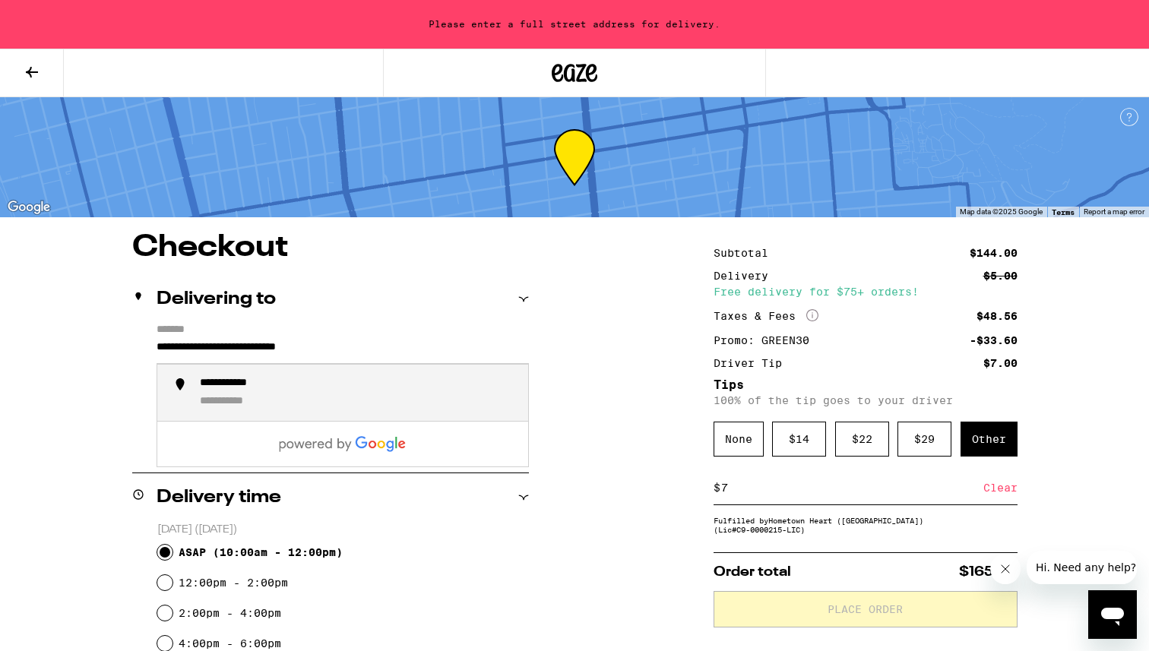
click at [292, 391] on div "**********" at bounding box center [358, 393] width 316 height 33
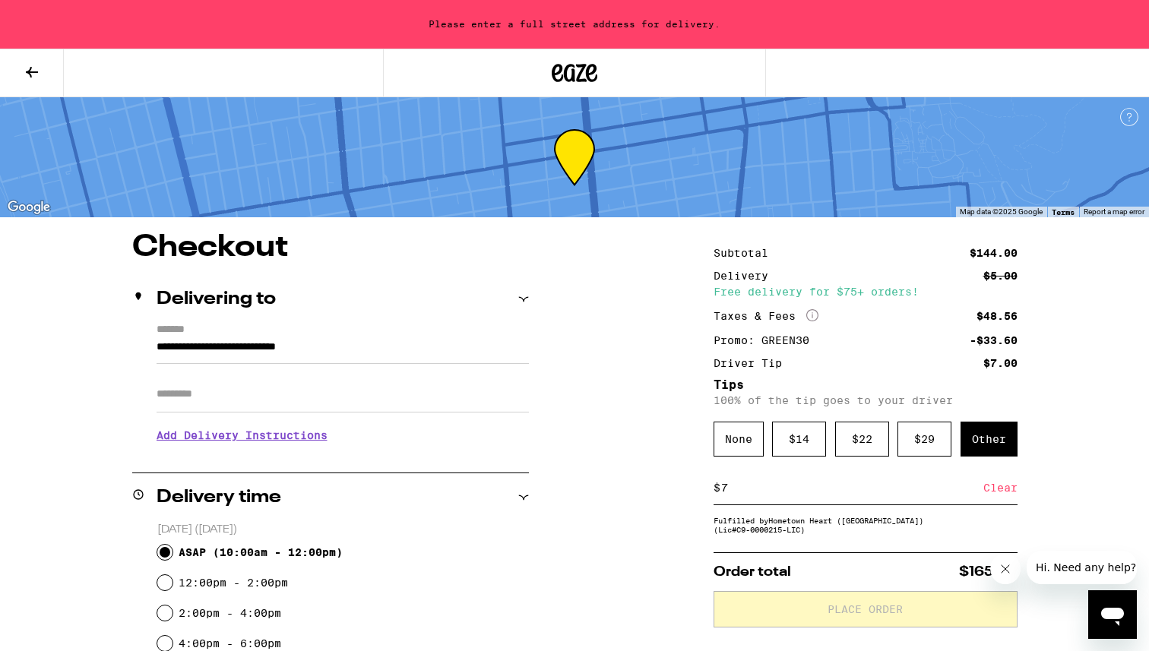
type input "**********"
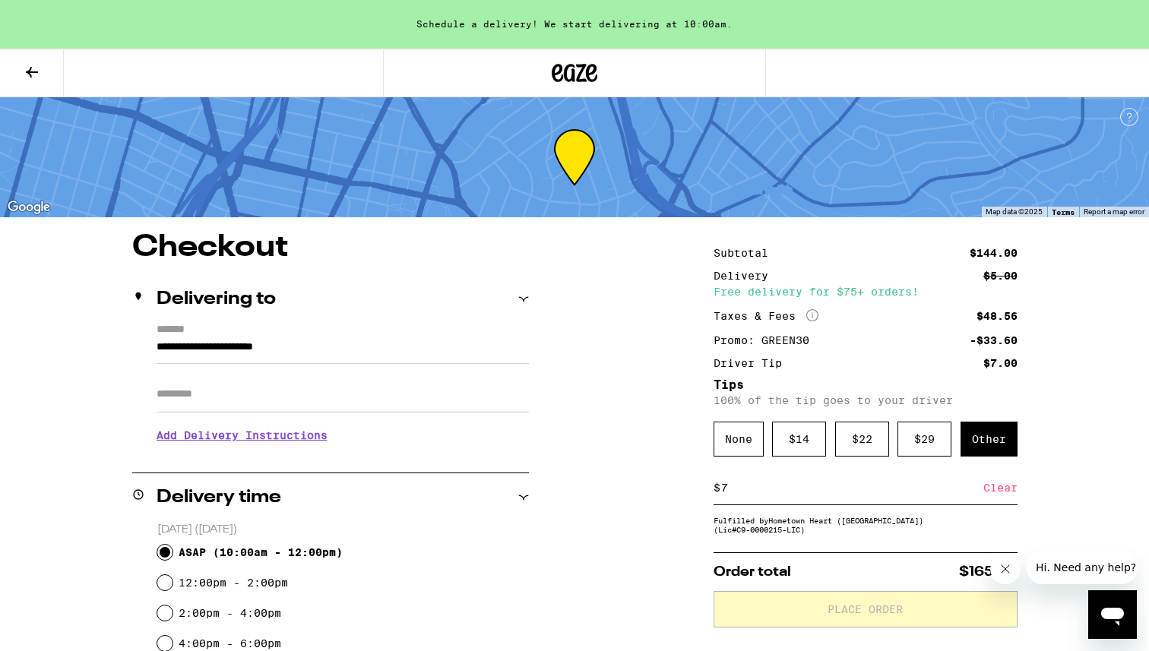
click at [344, 350] on input "**********" at bounding box center [343, 351] width 372 height 26
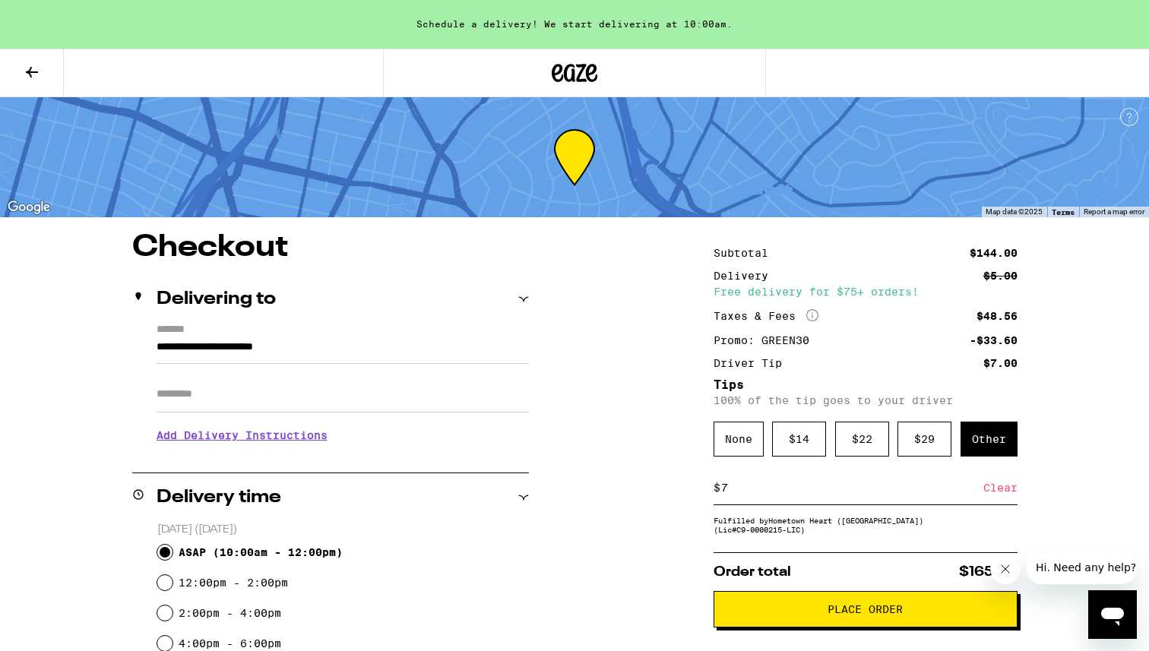
click at [819, 406] on span "Place Order" at bounding box center [865, 609] width 75 height 11
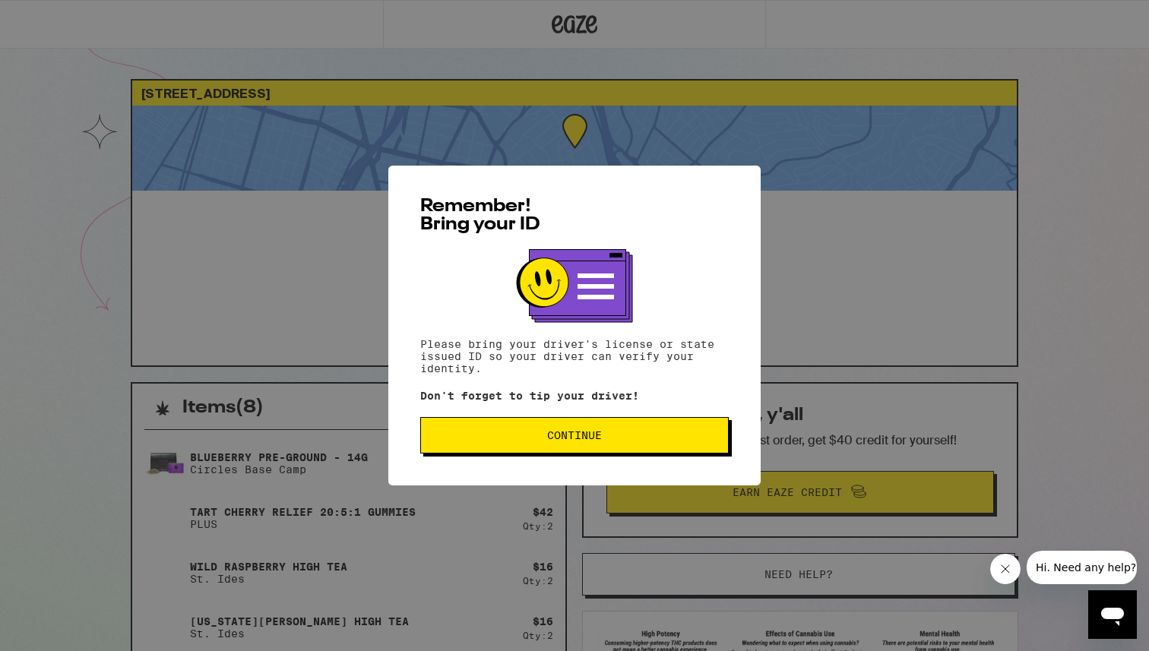
click at [553, 406] on span "Continue" at bounding box center [574, 435] width 55 height 11
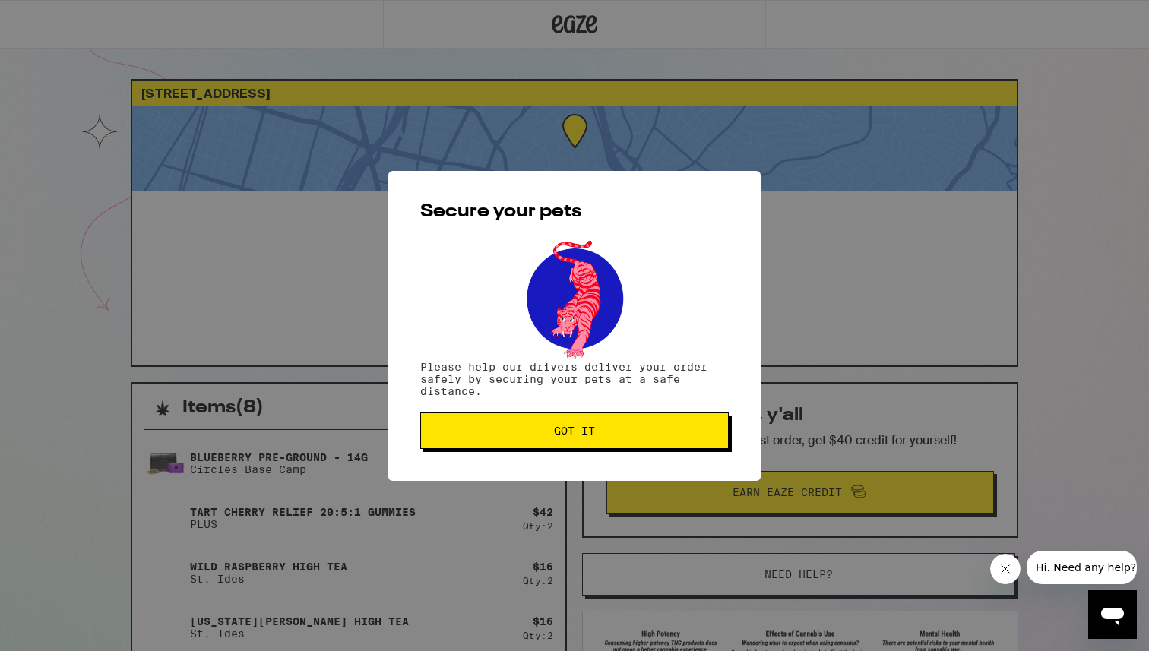
click at [530, 406] on button "Got it" at bounding box center [574, 431] width 309 height 36
